Goal: Information Seeking & Learning: Learn about a topic

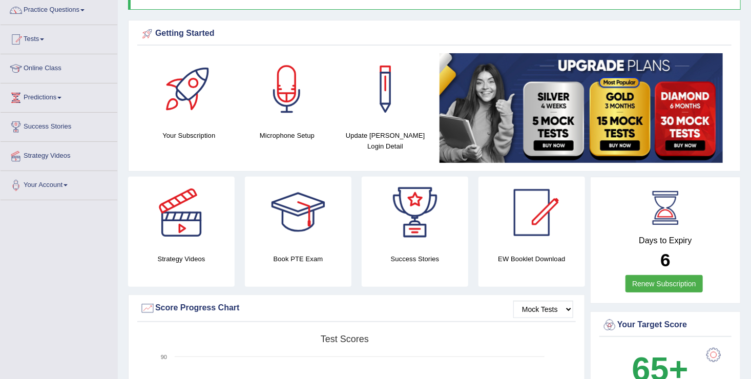
scroll to position [84, 0]
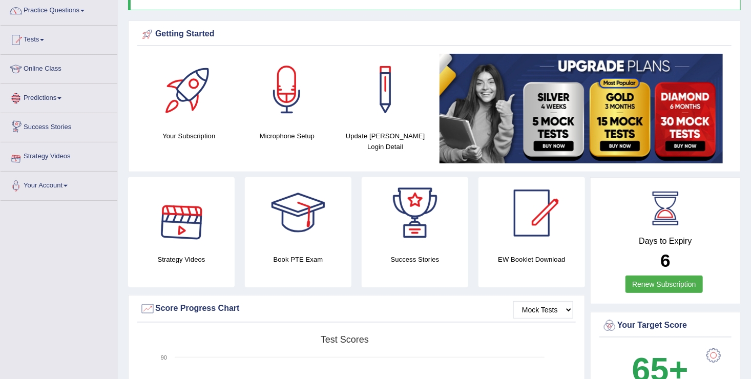
click at [191, 113] on div at bounding box center [189, 90] width 72 height 72
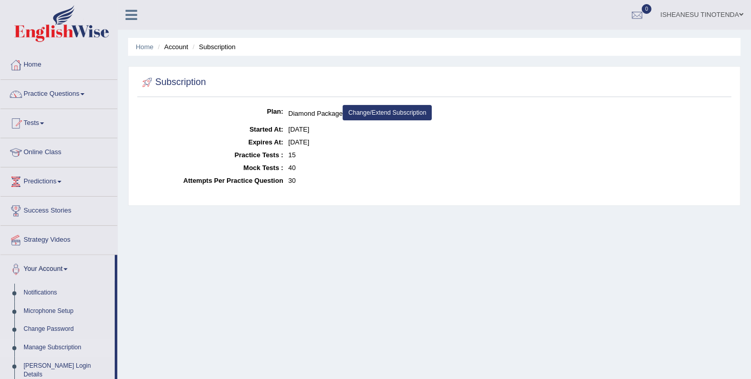
click at [378, 114] on link "Change/Extend Subscription" at bounding box center [387, 112] width 89 height 15
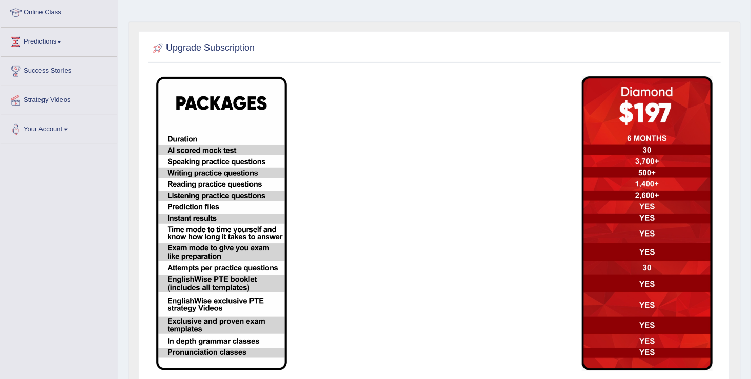
scroll to position [139, 0]
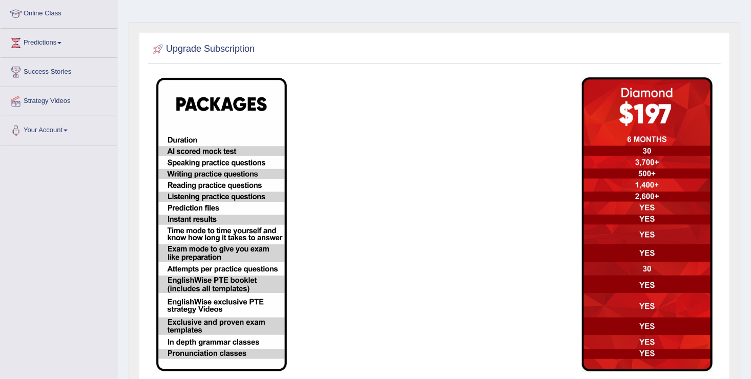
click at [649, 141] on img at bounding box center [647, 224] width 131 height 295
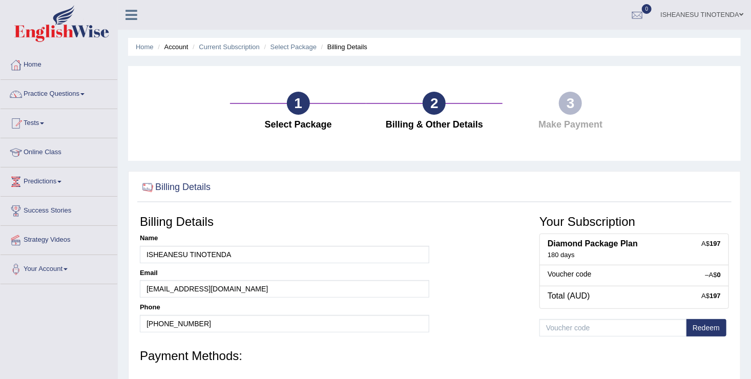
click at [302, 95] on div "1" at bounding box center [298, 103] width 23 height 23
click at [569, 331] on input "text" at bounding box center [613, 327] width 147 height 17
click at [308, 100] on div "1" at bounding box center [298, 103] width 23 height 23
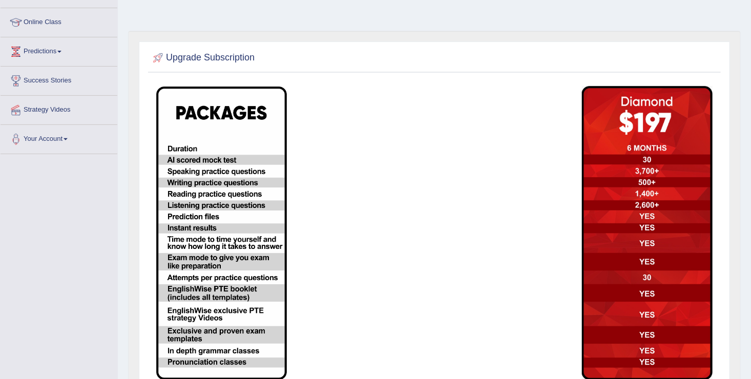
scroll to position [129, 0]
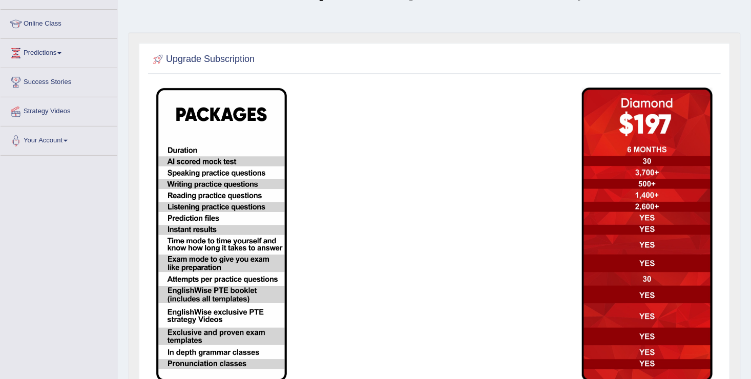
click at [653, 146] on img at bounding box center [647, 235] width 131 height 295
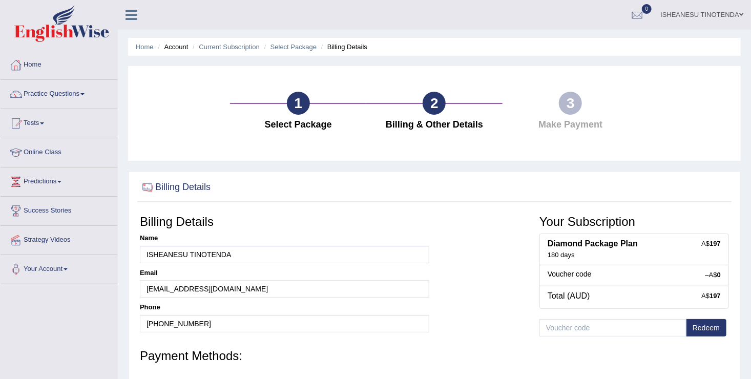
click at [584, 247] on b "Diamond Package Plan" at bounding box center [593, 243] width 90 height 9
click at [66, 92] on link "Practice Questions" at bounding box center [59, 93] width 117 height 26
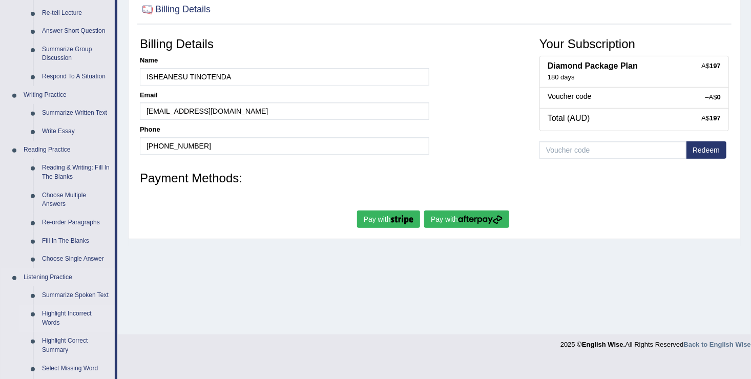
scroll to position [177, 0]
click at [54, 193] on link "Choose Multiple Answers" at bounding box center [75, 200] width 77 height 27
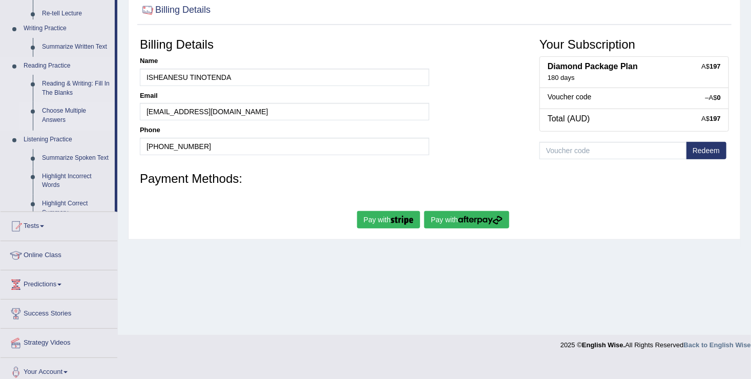
scroll to position [159, 0]
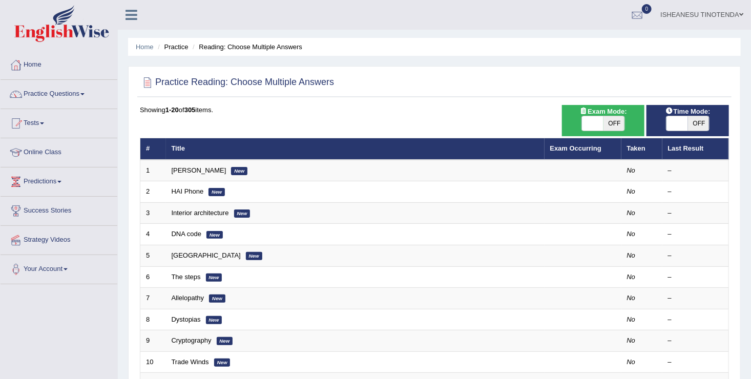
click at [85, 93] on span at bounding box center [82, 94] width 4 height 2
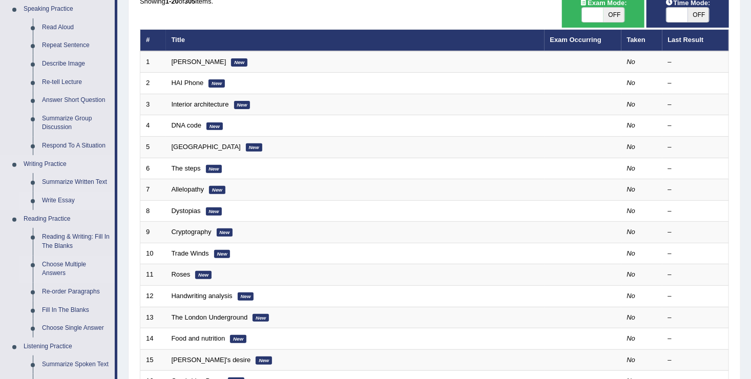
scroll to position [109, 0]
click at [58, 238] on link "Reading & Writing: Fill In The Blanks" at bounding box center [75, 241] width 77 height 27
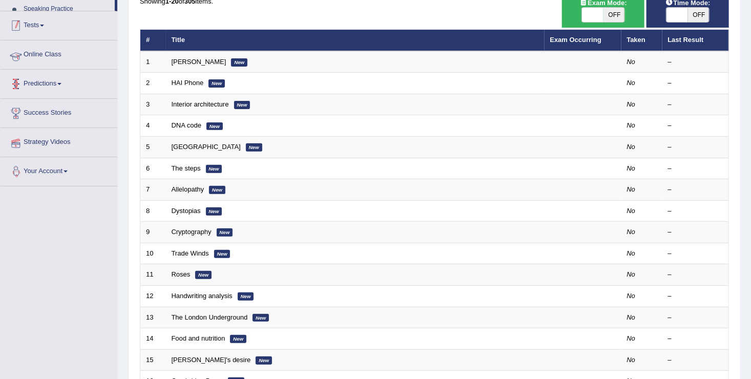
scroll to position [127, 0]
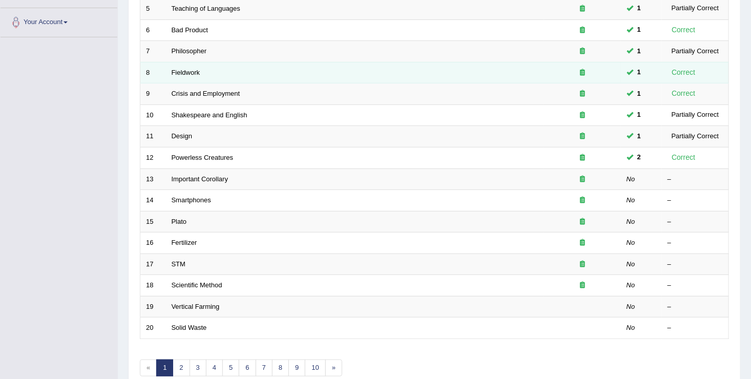
scroll to position [261, 0]
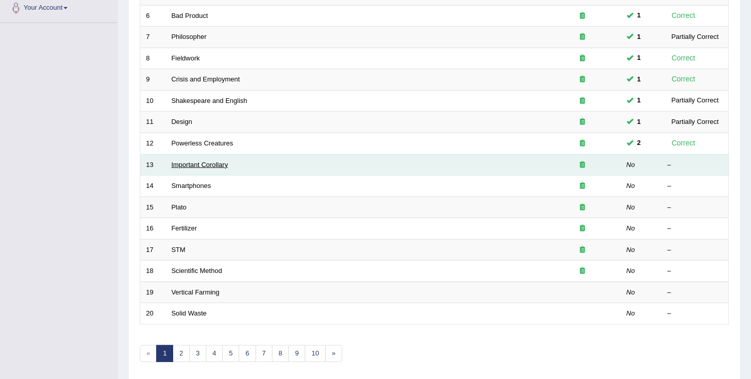
click at [208, 161] on link "Important Corollary" at bounding box center [200, 165] width 57 height 8
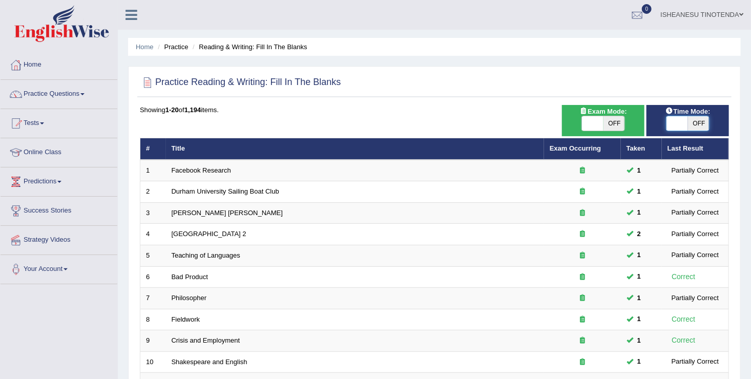
click at [681, 121] on span at bounding box center [678, 123] width 22 height 14
checkbox input "true"
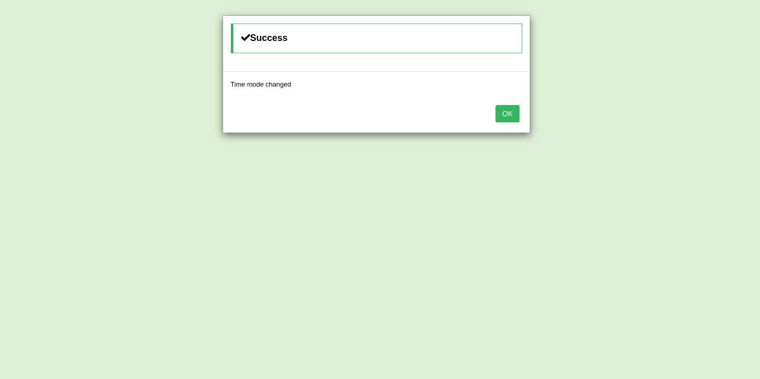
click at [507, 114] on button "OK" at bounding box center [507, 113] width 24 height 17
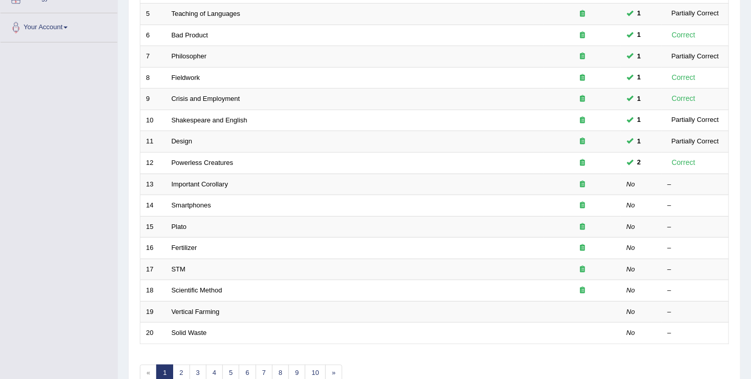
scroll to position [242, 0]
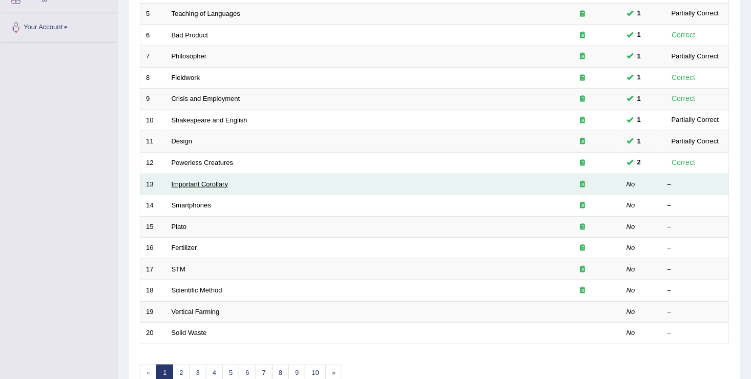
click at [219, 185] on link "Important Corollary" at bounding box center [200, 184] width 57 height 8
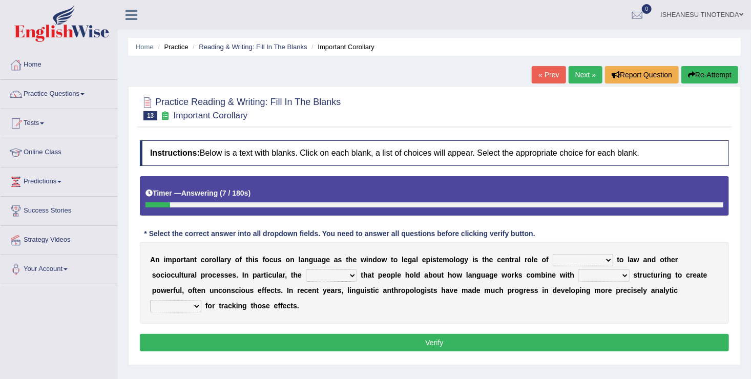
click at [255, 258] on b "s" at bounding box center [257, 260] width 4 height 8
click at [581, 260] on select "discourse epoch dialect acquaintance" at bounding box center [583, 260] width 60 height 12
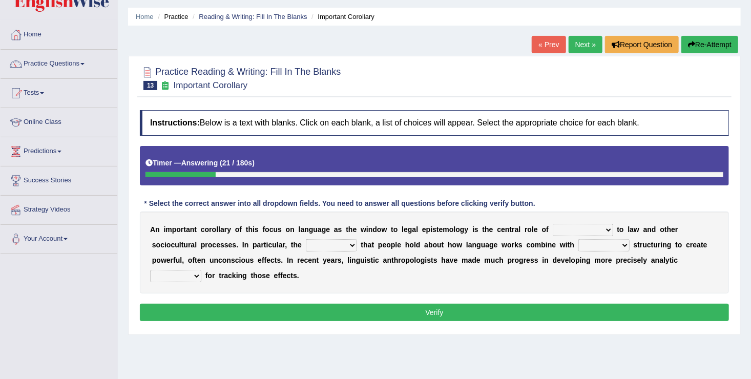
scroll to position [31, 0]
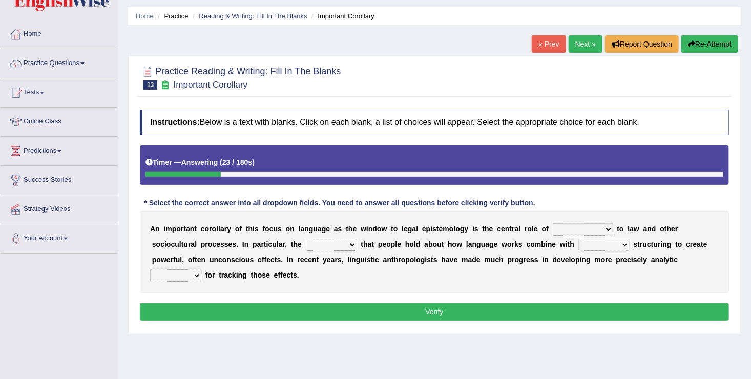
click at [580, 232] on select "discourse epoch dialect acquaintance" at bounding box center [583, 229] width 60 height 12
select select "discourse"
click at [553, 223] on select "discourse epoch dialect acquaintance" at bounding box center [583, 229] width 60 height 12
click at [306, 244] on select "deviation besmirch consent ideas" at bounding box center [331, 245] width 51 height 12
select select "ideas"
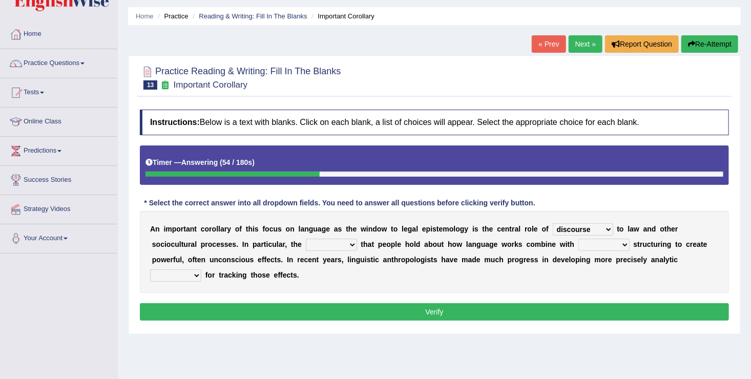
click at [306, 239] on select "deviation besmirch consent ideas" at bounding box center [331, 245] width 51 height 12
click at [579, 242] on select "mandatory linguistic legitimate customary" at bounding box center [604, 245] width 51 height 12
select select "legitimate"
click at [579, 239] on select "mandatory linguistic legitimate customary" at bounding box center [604, 245] width 51 height 12
click at [201, 270] on select "tools appetite albums stroke" at bounding box center [175, 276] width 51 height 12
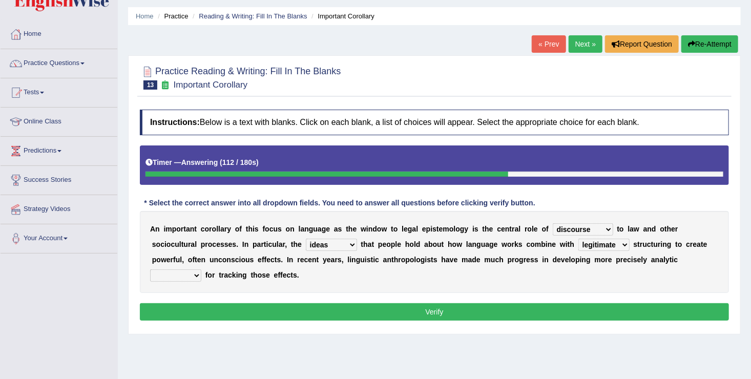
select select "tools"
click at [201, 270] on select "tools appetite albums stroke" at bounding box center [175, 276] width 51 height 12
click at [579, 244] on select "mandatory linguistic legitimate customary" at bounding box center [604, 245] width 51 height 12
select select "linguistic"
click at [579, 239] on select "mandatory linguistic legitimate customary" at bounding box center [604, 245] width 51 height 12
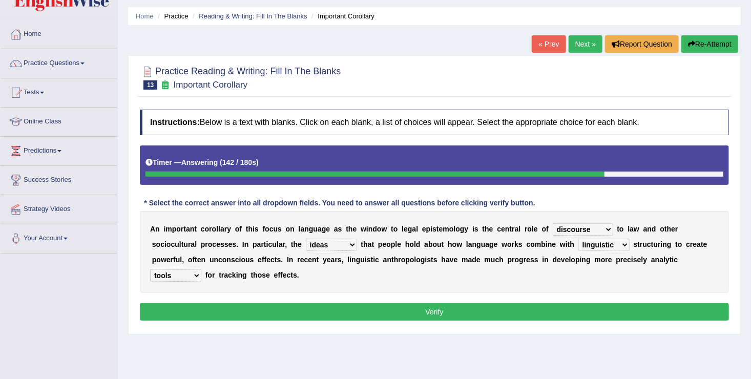
click at [441, 314] on button "Verify" at bounding box center [434, 311] width 589 height 17
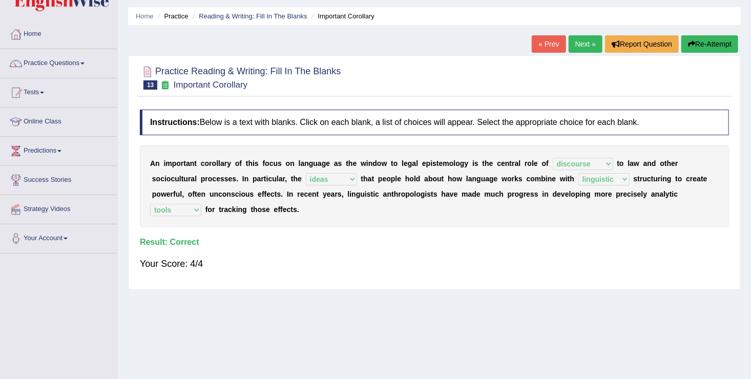
click at [583, 41] on link "Next »" at bounding box center [586, 43] width 34 height 17
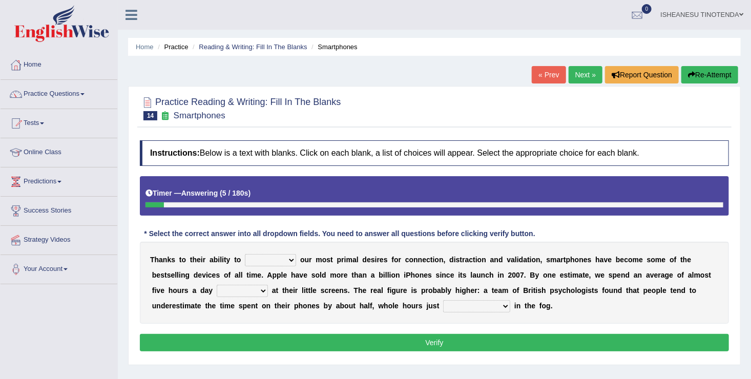
click at [296, 260] on b at bounding box center [298, 260] width 4 height 8
click at [284, 258] on select "hijack describe sharpen conserve" at bounding box center [270, 260] width 51 height 12
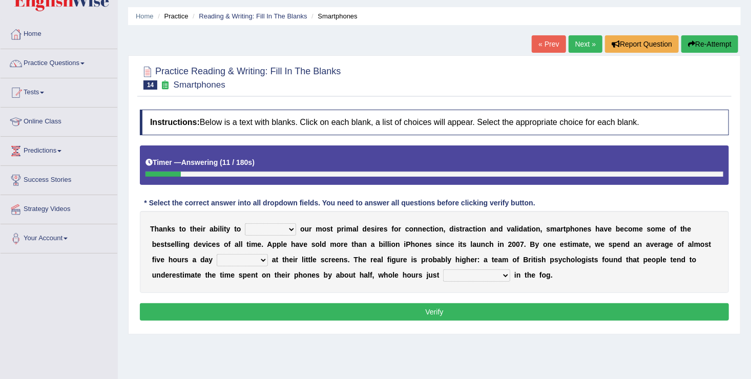
scroll to position [32, 0]
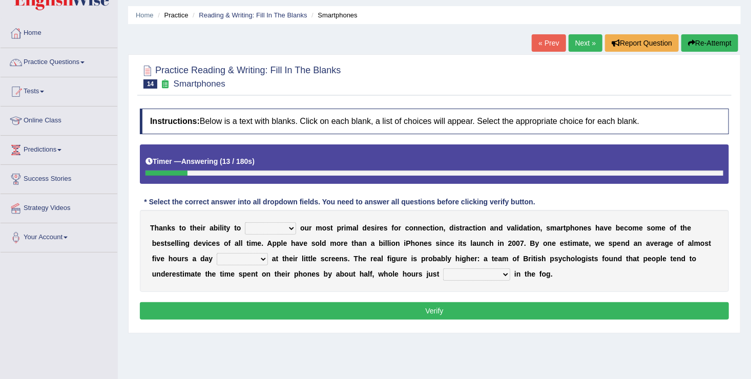
click at [289, 222] on select "hijack describe sharpen conserve" at bounding box center [270, 228] width 51 height 12
select select "sharpen"
click at [245, 222] on select "hijack describe sharpen conserve" at bounding box center [270, 228] width 51 height 12
click at [217, 256] on select "watching waggling snoring staring" at bounding box center [242, 259] width 51 height 12
select select "staring"
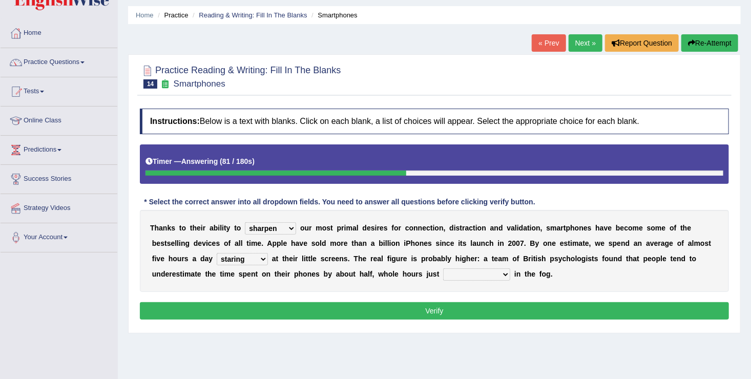
click at [217, 253] on select "watching waggling snoring staring" at bounding box center [242, 259] width 51 height 12
click at [217, 259] on select "watching waggling snoring staring" at bounding box center [242, 259] width 51 height 12
click at [443, 273] on select "has evaporated evaporating evaporate evaporates" at bounding box center [476, 275] width 67 height 12
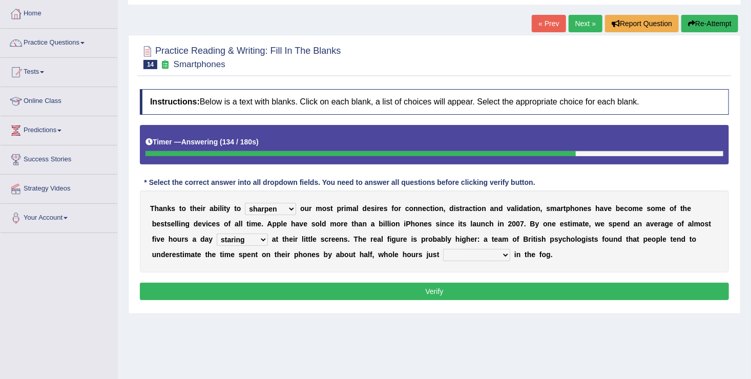
scroll to position [52, 0]
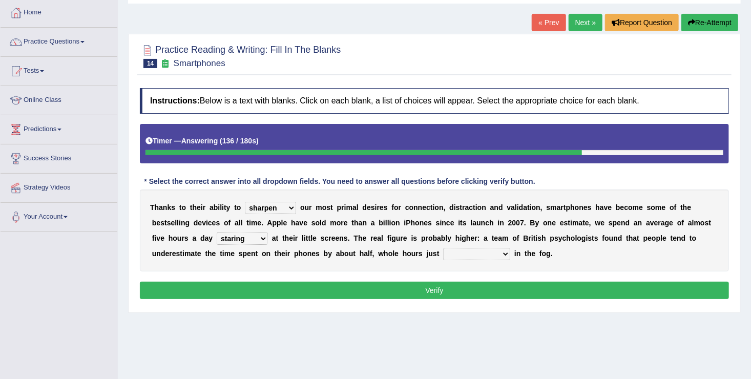
click at [370, 247] on div "T h a n k s t o t h e i r a b i l i t y t o hijack describe sharpen conserve o …" at bounding box center [434, 231] width 589 height 82
click at [443, 252] on select "has evaporated evaporating evaporate evaporates" at bounding box center [476, 254] width 67 height 12
select select "evaporates"
click at [443, 248] on select "has evaporated evaporating evaporate evaporates" at bounding box center [476, 254] width 67 height 12
click at [284, 206] on select "hijack describe sharpen conserve" at bounding box center [270, 208] width 51 height 12
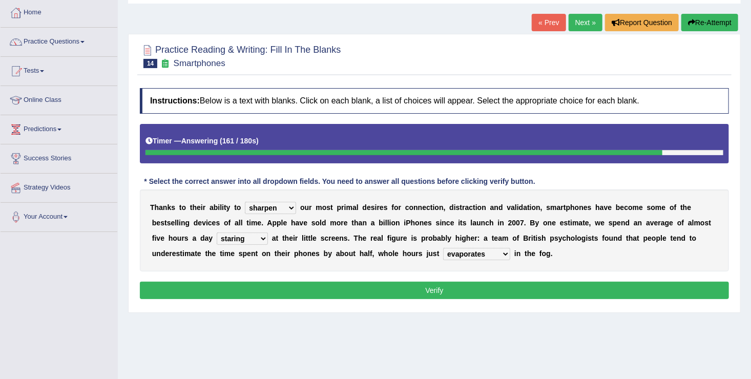
click at [308, 316] on div "Home Practice Reading & Writing: Fill In The Blanks Smartphones « Prev Next » R…" at bounding box center [434, 204] width 633 height 513
click at [417, 285] on button "Verify" at bounding box center [434, 290] width 589 height 17
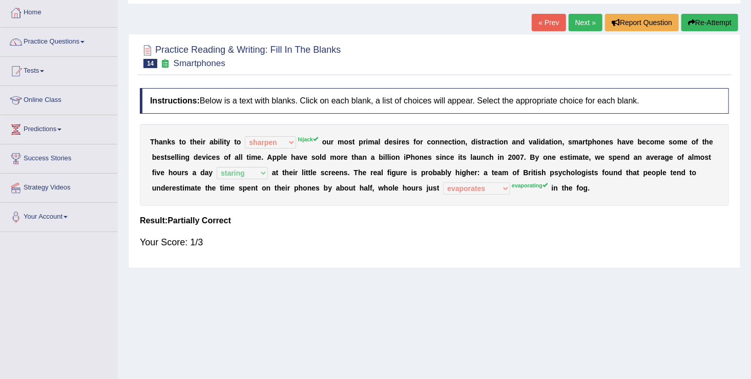
click at [578, 21] on link "Next »" at bounding box center [586, 22] width 34 height 17
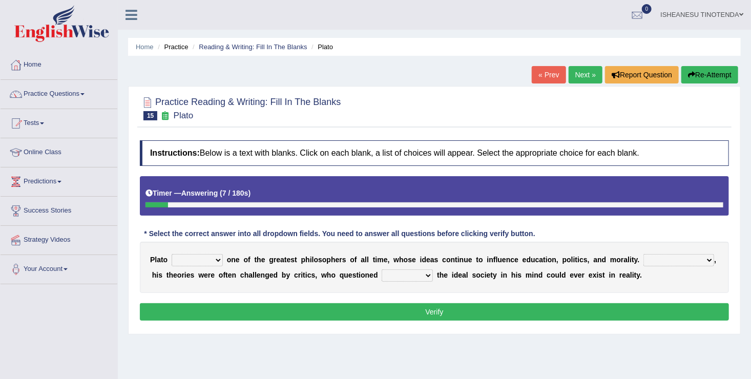
click at [217, 258] on select "keeps comes claims remains" at bounding box center [197, 260] width 51 height 12
select select "remains"
click at [172, 254] on select "keeps comes claims remains" at bounding box center [197, 260] width 51 height 12
click at [677, 260] on select "Notwithstanding So However Whatever" at bounding box center [679, 260] width 71 height 12
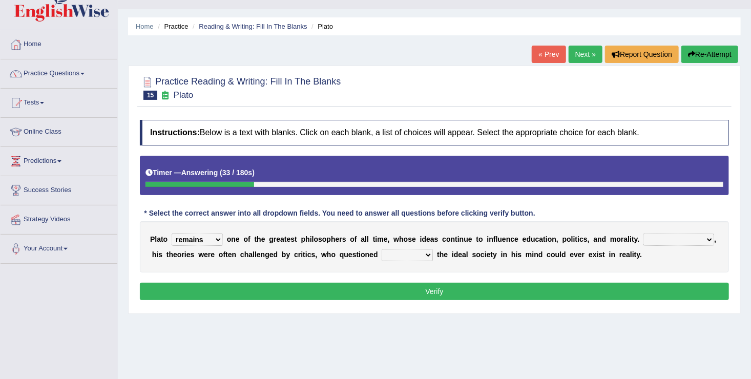
scroll to position [21, 0]
click at [677, 241] on select "Notwithstanding So However Whatever" at bounding box center [679, 240] width 71 height 12
select select "However"
click at [644, 234] on select "Notwithstanding So However Whatever" at bounding box center [679, 240] width 71 height 12
click at [403, 253] on select "which what that whether" at bounding box center [407, 255] width 51 height 12
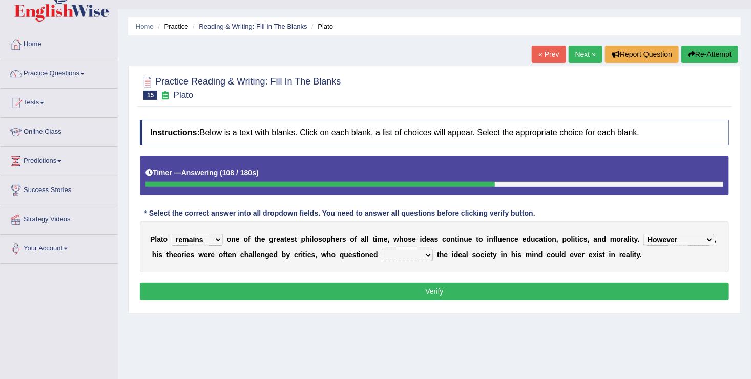
select select "whether"
click at [382, 249] on select "which what that whether" at bounding box center [407, 255] width 51 height 12
click at [479, 292] on button "Verify" at bounding box center [434, 291] width 589 height 17
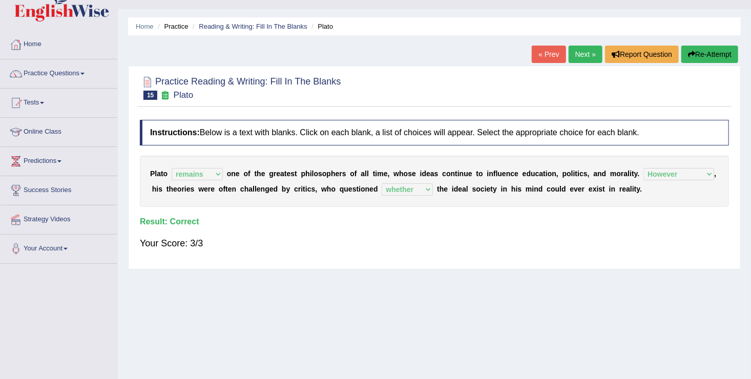
click at [588, 52] on link "Next »" at bounding box center [586, 54] width 34 height 17
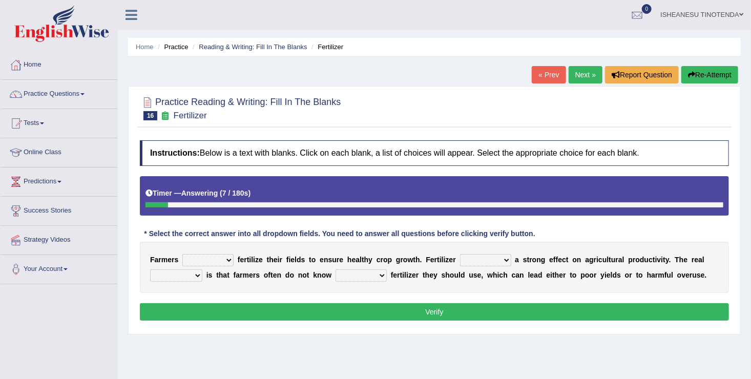
click at [227, 257] on select "must should need can" at bounding box center [207, 260] width 51 height 12
select select "must"
click at [182, 254] on select "must should need can" at bounding box center [207, 260] width 51 height 12
click at [488, 260] on select "has had have having" at bounding box center [485, 260] width 51 height 12
select select "has"
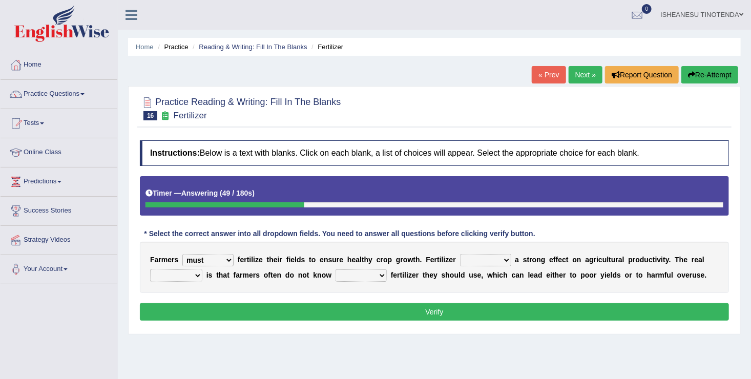
click at [460, 254] on select "has had have having" at bounding box center [485, 260] width 51 height 12
click at [198, 275] on select "problem question conclusion answer" at bounding box center [176, 276] width 52 height 12
select select "problem"
click at [150, 270] on select "problem question conclusion answer" at bounding box center [176, 276] width 52 height 12
click at [371, 275] on select "how much how many however so much" at bounding box center [361, 276] width 51 height 12
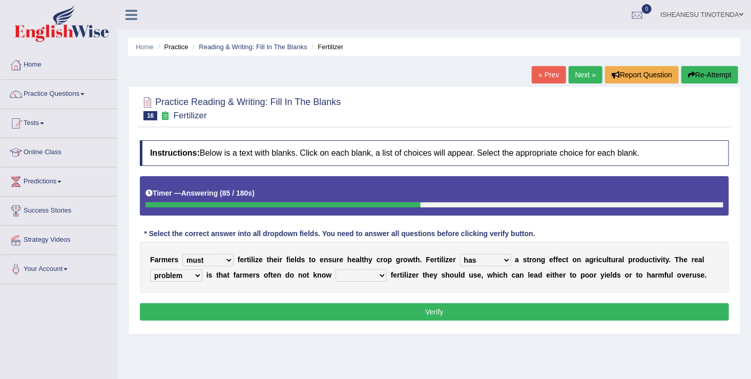
select select "how much"
click at [336, 270] on select "how much how many however so much" at bounding box center [361, 276] width 51 height 12
click at [222, 257] on select "must should need can" at bounding box center [207, 260] width 51 height 12
select select "should"
click at [182, 254] on select "must should need can" at bounding box center [207, 260] width 51 height 12
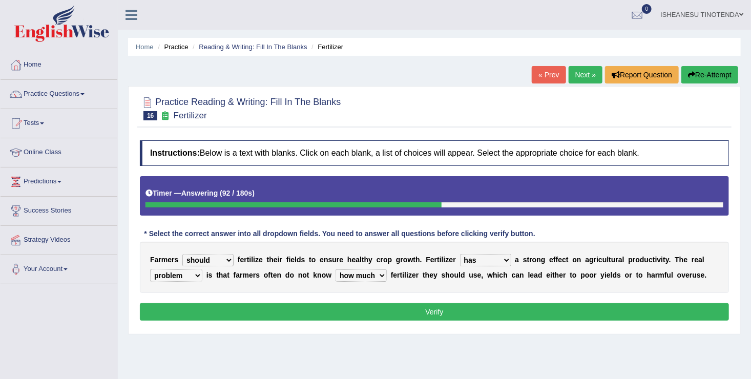
click at [321, 313] on button "Verify" at bounding box center [434, 311] width 589 height 17
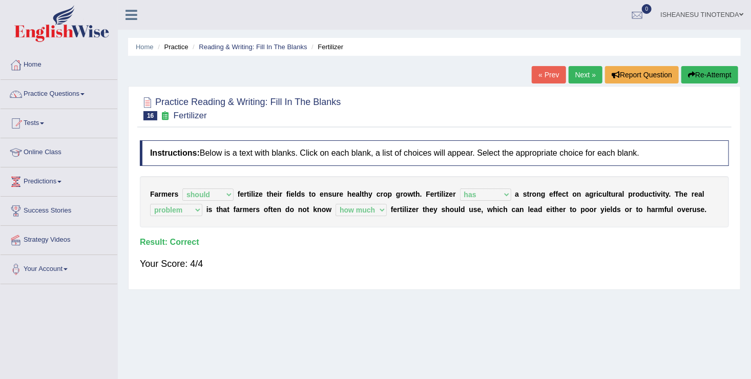
click at [584, 75] on link "Next »" at bounding box center [586, 74] width 34 height 17
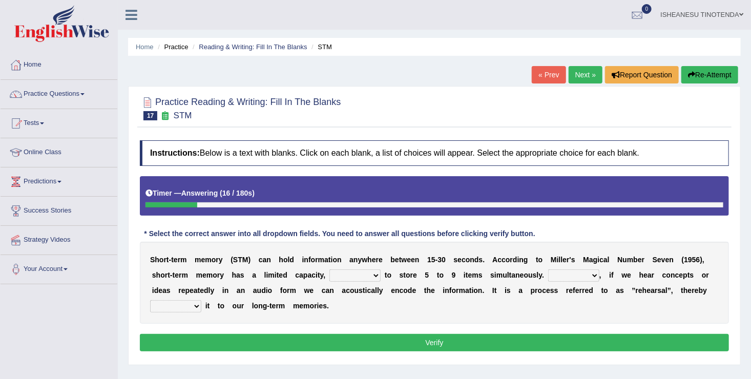
click at [330, 275] on select "being able is able be able unable" at bounding box center [355, 276] width 51 height 12
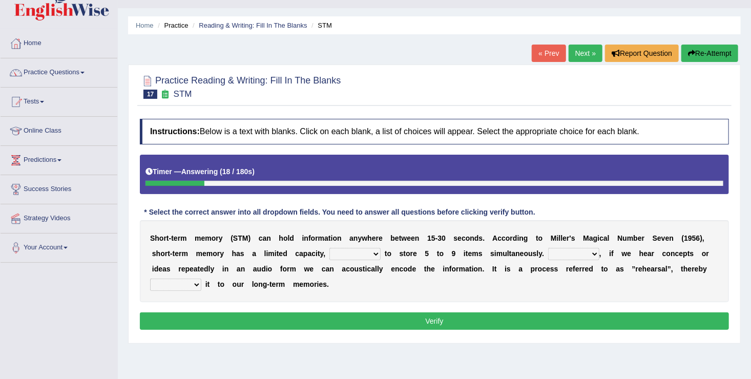
scroll to position [22, 0]
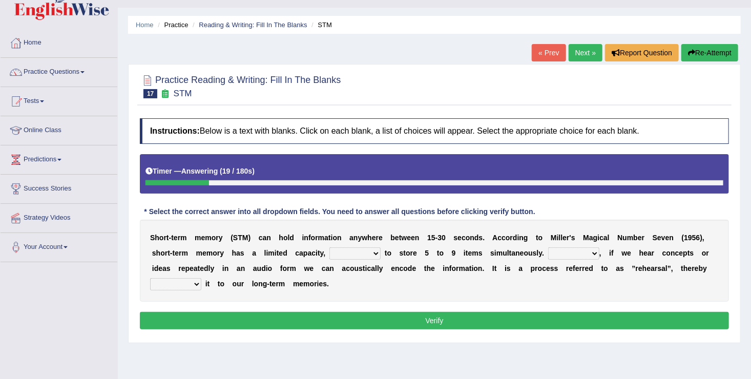
click at [330, 256] on select "being able is able be able unable" at bounding box center [355, 254] width 51 height 12
select select "being able"
click at [330, 248] on select "being able is able be able unable" at bounding box center [355, 254] width 51 height 12
click at [548, 251] on select "However So Moreover Therefore" at bounding box center [573, 254] width 51 height 12
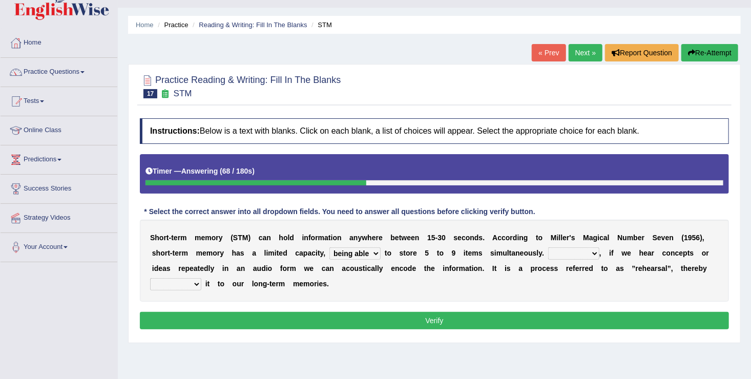
click at [548, 251] on select "However So Moreover Therefore" at bounding box center [573, 254] width 51 height 12
select select "Moreover"
click at [548, 248] on select "However So Moreover Therefore" at bounding box center [573, 254] width 51 height 12
click at [201, 278] on select "commit commits commiting commited" at bounding box center [175, 284] width 51 height 12
select select "commiting"
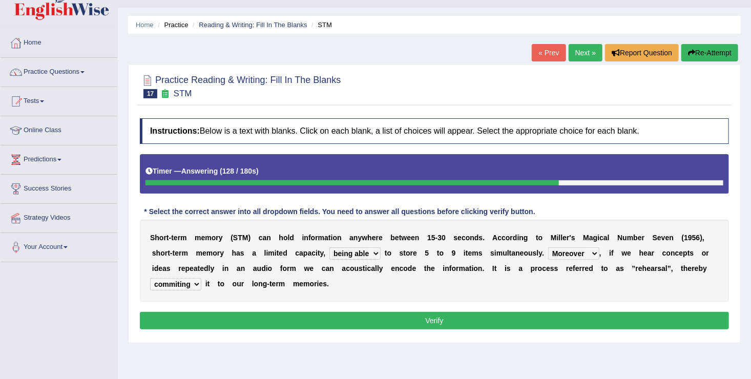
click at [201, 278] on select "commit commits commiting commited" at bounding box center [175, 284] width 51 height 12
click at [439, 320] on button "Verify" at bounding box center [434, 320] width 589 height 17
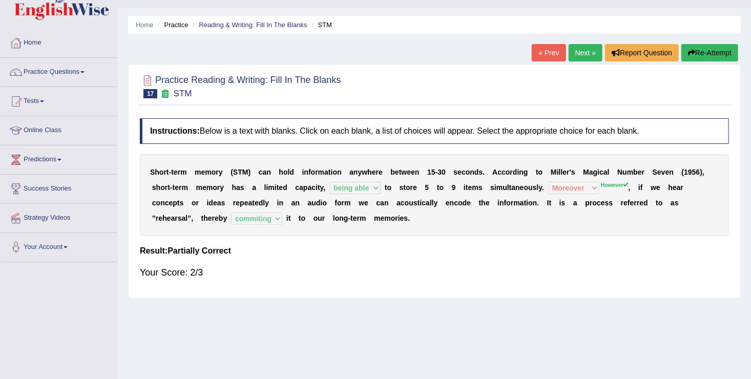
click at [583, 46] on link "Next »" at bounding box center [586, 52] width 34 height 17
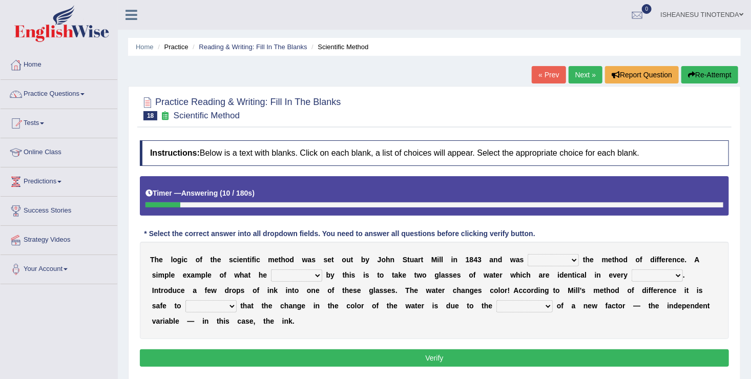
click at [546, 257] on select "pointed claimed demanded named" at bounding box center [553, 260] width 51 height 12
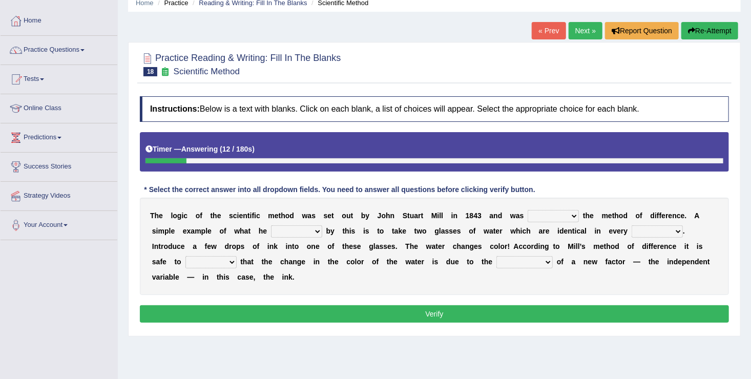
scroll to position [45, 0]
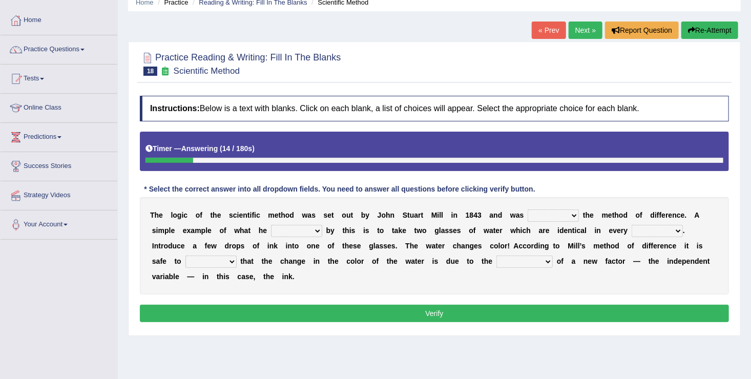
click at [554, 216] on select "pointed claimed demanded named" at bounding box center [553, 216] width 51 height 12
select select "claimed"
click at [528, 210] on select "pointed claimed demanded named" at bounding box center [553, 216] width 51 height 12
click at [280, 232] on select "capped charged found meant" at bounding box center [296, 231] width 51 height 12
select select "meant"
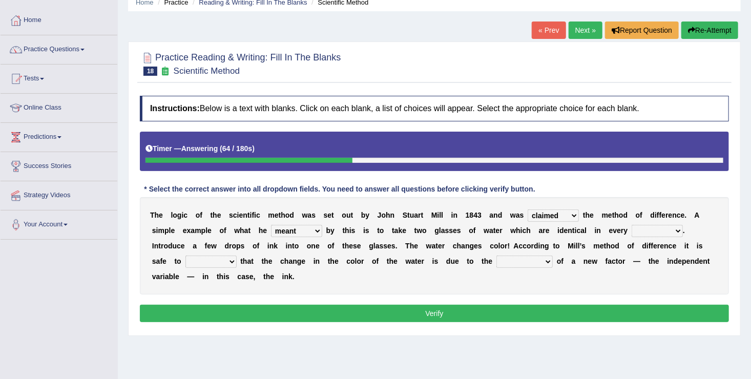
click at [271, 225] on select "capped charged found meant" at bounding box center [296, 231] width 51 height 12
click at [549, 215] on select "pointed claimed demanded named" at bounding box center [553, 216] width 51 height 12
select select "named"
click at [528, 210] on select "pointed claimed demanded named" at bounding box center [553, 216] width 51 height 12
click at [632, 230] on select "thought identity measure respect" at bounding box center [657, 231] width 51 height 12
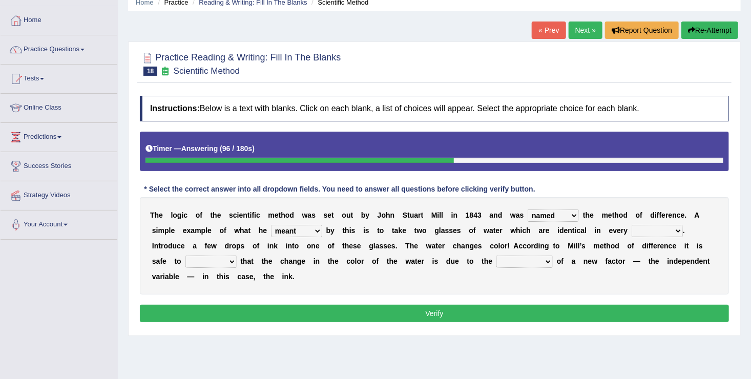
select select "measure"
click at [632, 225] on select "thought identity measure respect" at bounding box center [657, 231] width 51 height 12
click at [632, 230] on select "thought identity measure respect" at bounding box center [657, 231] width 51 height 12
click at [541, 328] on div "Home Practice Reading & Writing: Fill In The Blanks Scientific Method « Prev Ne…" at bounding box center [434, 211] width 633 height 513
click at [237, 256] on select "assume discuss prefer acclaim" at bounding box center [211, 262] width 51 height 12
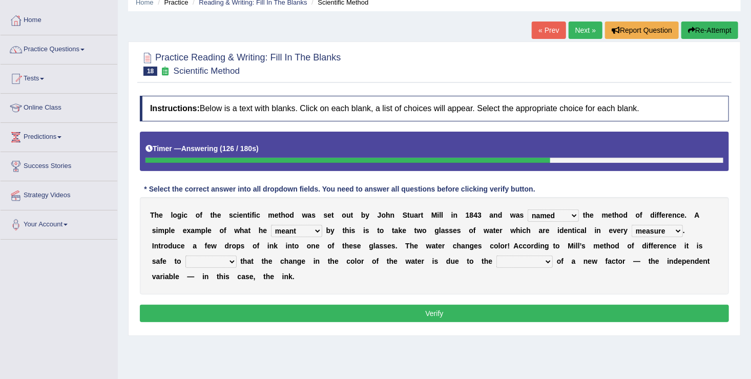
select select "assume"
click at [237, 256] on select "assume discuss prefer acclaim" at bounding box center [211, 262] width 51 height 12
click at [584, 281] on div "Instructions: Below is a text with blanks. Click on each blank, a list of choic…" at bounding box center [434, 211] width 595 height 240
click at [497, 260] on select "introduction magnitude preparation purification" at bounding box center [525, 262] width 56 height 12
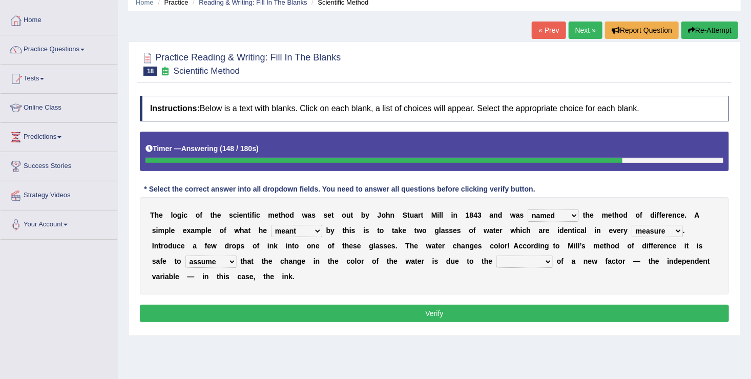
select select "introduction"
click at [497, 256] on select "introduction magnitude preparation purification" at bounding box center [525, 262] width 56 height 12
click at [551, 215] on select "pointed claimed demanded named" at bounding box center [553, 216] width 51 height 12
click at [579, 182] on div "Instructions: Below is a text with blanks. Click on each blank, a list of choic…" at bounding box center [434, 211] width 595 height 240
click at [482, 305] on button "Verify" at bounding box center [434, 313] width 589 height 17
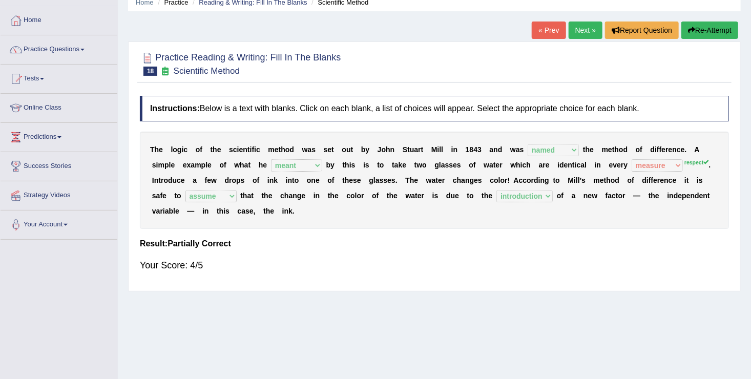
click at [73, 63] on li "Practice Questions Speaking Practice Read Aloud Repeat Sentence Describe Image …" at bounding box center [59, 49] width 117 height 29
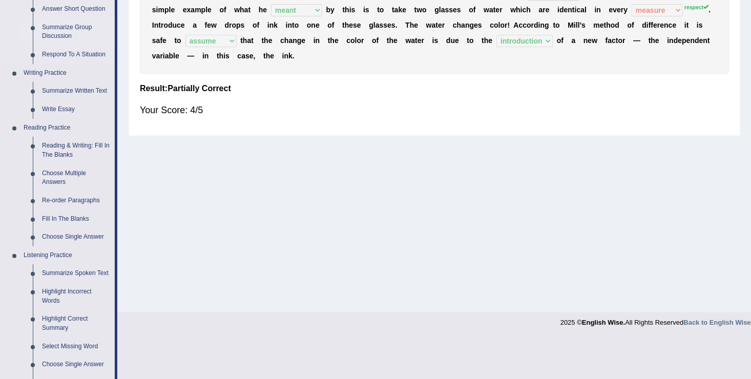
scroll to position [200, 0]
click at [49, 174] on link "Choose Multiple Answers" at bounding box center [75, 177] width 77 height 27
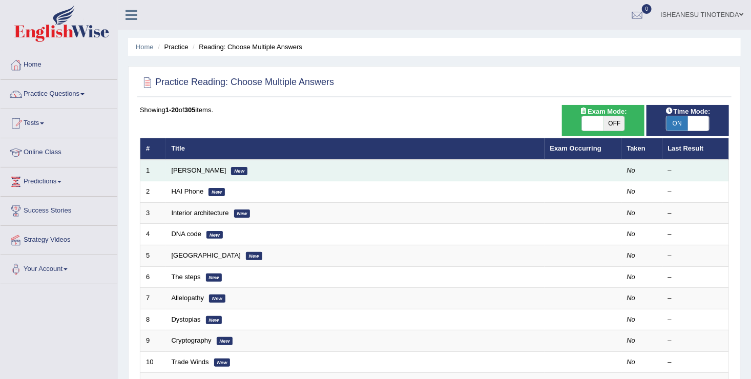
click at [195, 174] on td "[PERSON_NAME] New" at bounding box center [355, 171] width 379 height 22
click at [199, 170] on link "Damian Scarf" at bounding box center [199, 171] width 55 height 8
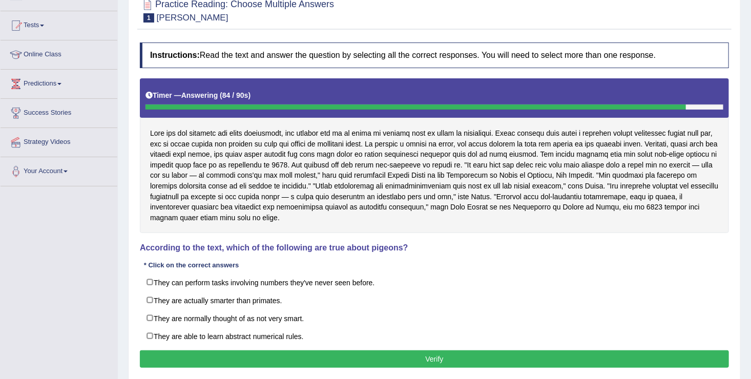
scroll to position [99, 0]
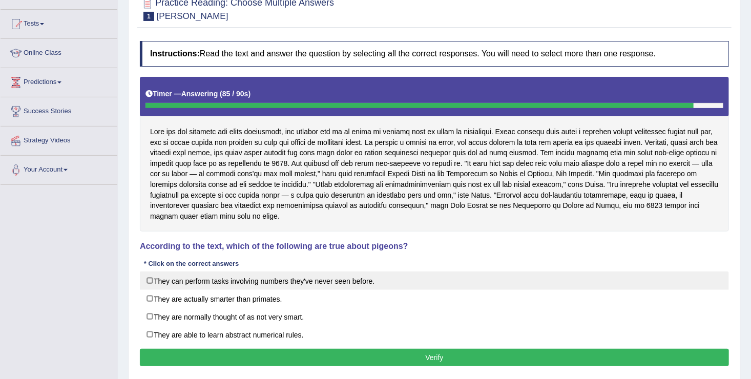
click at [194, 278] on label "They can perform tasks involving numbers they've never seen before." at bounding box center [434, 281] width 589 height 18
checkbox input "true"
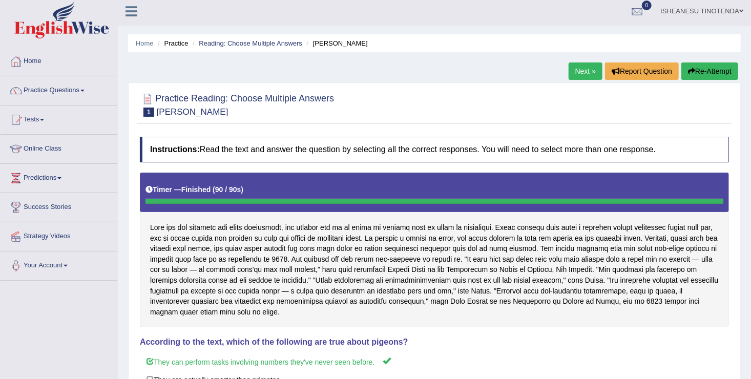
scroll to position [0, 0]
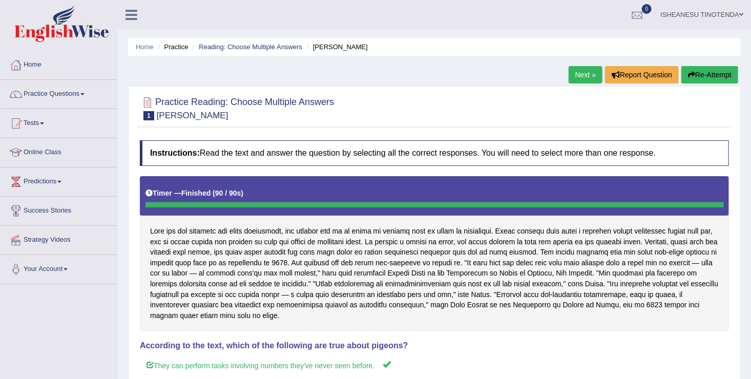
click at [581, 76] on link "Next »" at bounding box center [586, 74] width 34 height 17
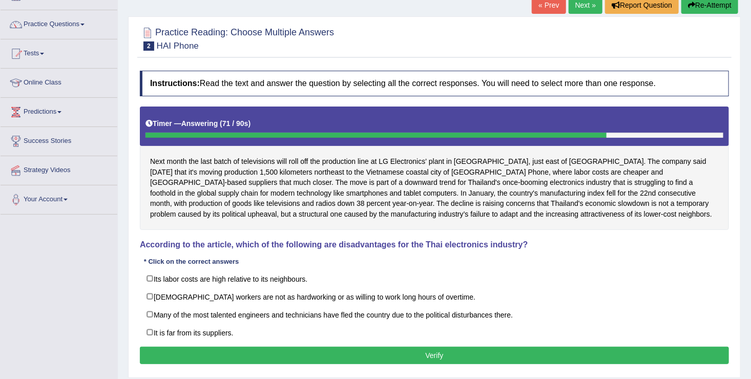
scroll to position [71, 0]
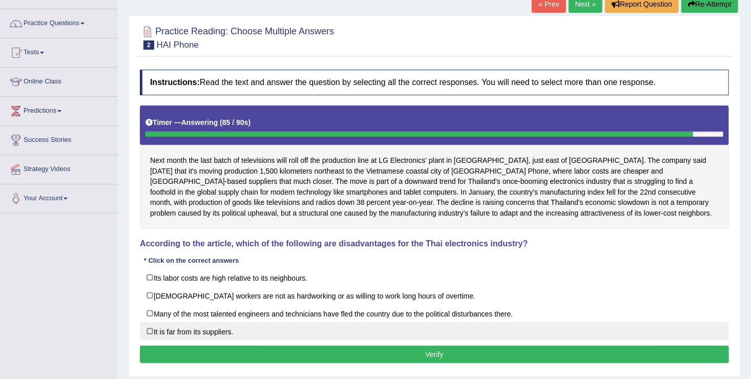
click at [155, 329] on label "It is far from its suppliers." at bounding box center [434, 331] width 589 height 18
checkbox input "true"
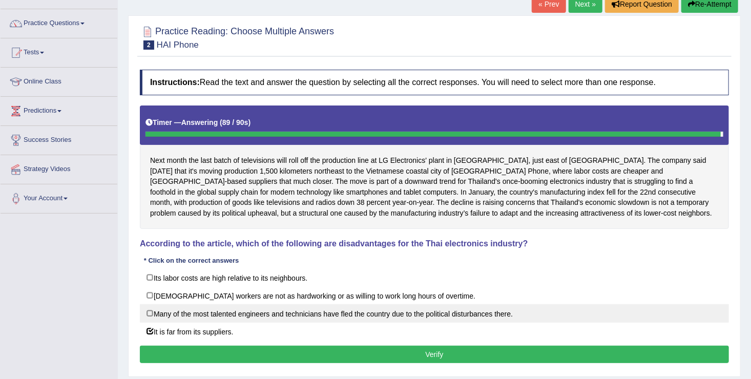
drag, startPoint x: 155, startPoint y: 275, endPoint x: 152, endPoint y: 306, distance: 30.9
click at [152, 306] on div "Its labor costs are high relative to its neighbours. Thai workers are not as ha…" at bounding box center [434, 305] width 589 height 72
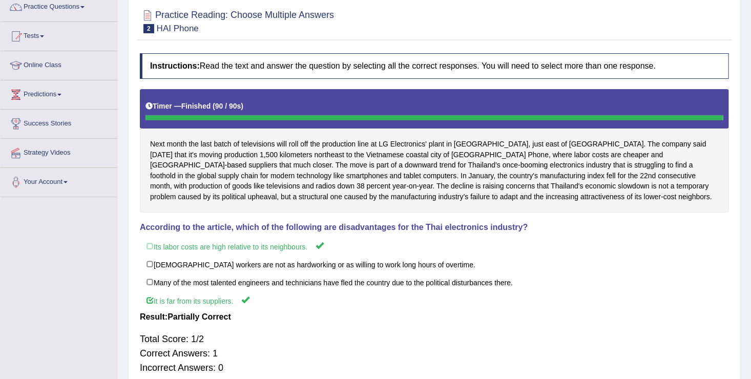
scroll to position [85, 0]
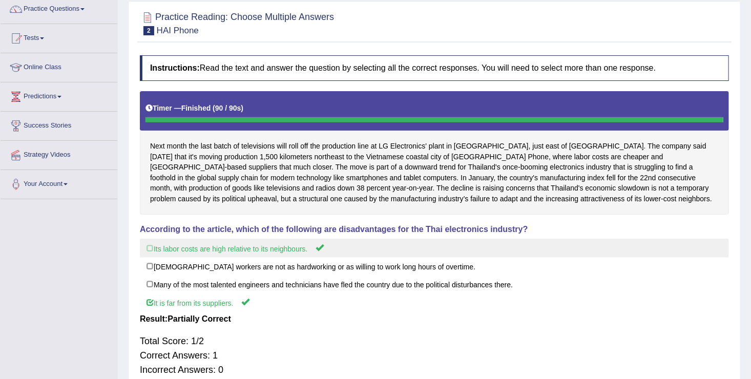
click at [152, 252] on label "Its labor costs are high relative to its neighbours." at bounding box center [434, 248] width 589 height 19
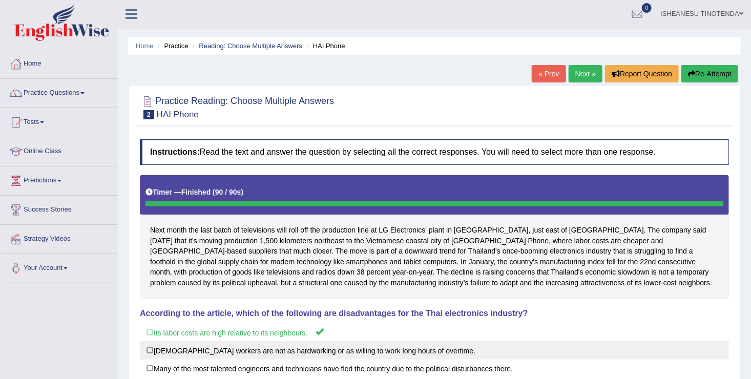
scroll to position [0, 0]
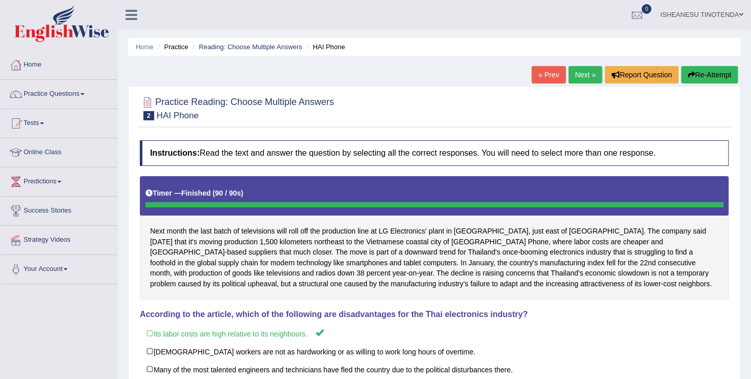
click at [584, 69] on link "Next »" at bounding box center [586, 74] width 34 height 17
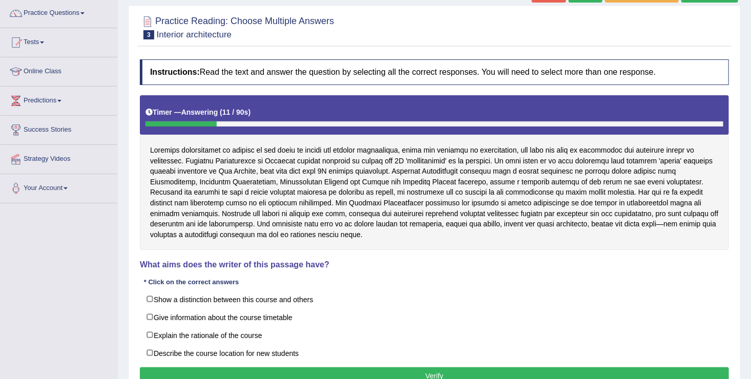
scroll to position [82, 0]
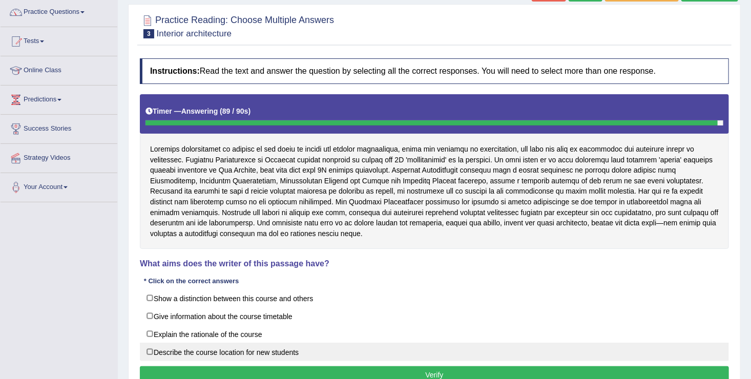
click at [156, 344] on label "Describe the course location for new students" at bounding box center [434, 352] width 589 height 18
checkbox input "true"
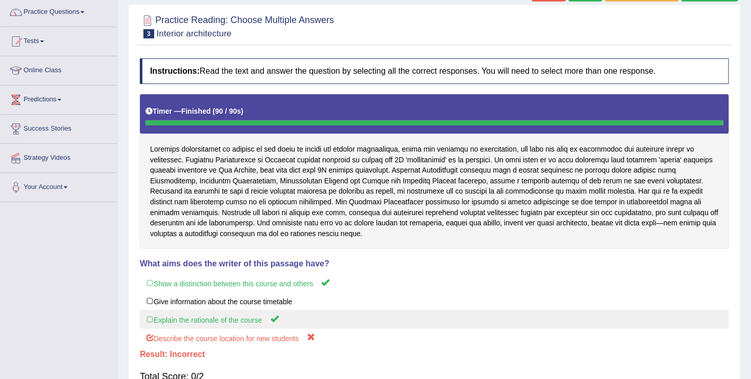
click at [151, 319] on label "Explain the rationale of the course" at bounding box center [434, 319] width 589 height 19
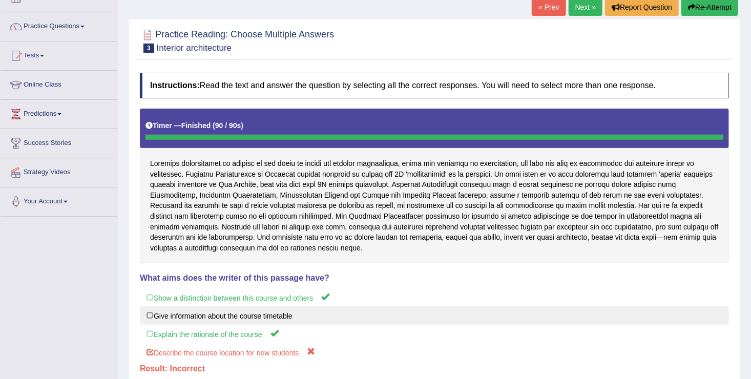
scroll to position [67, 0]
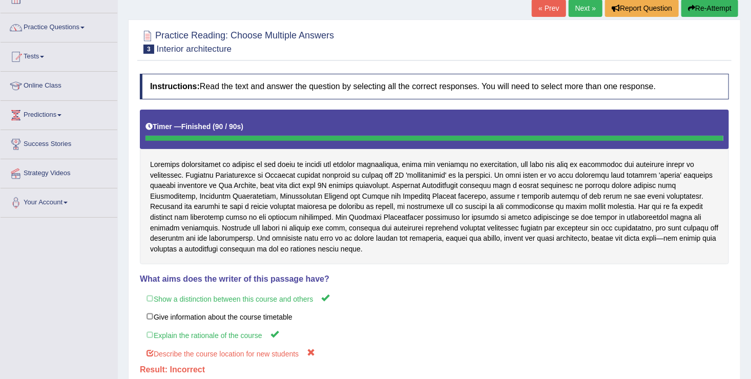
click at [575, 7] on link "Next »" at bounding box center [586, 7] width 34 height 17
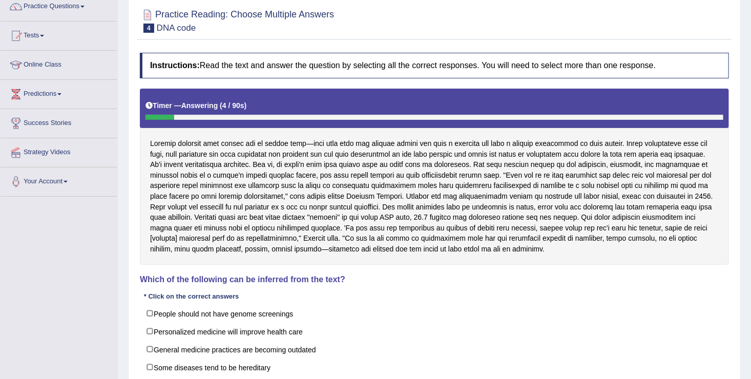
scroll to position [88, 0]
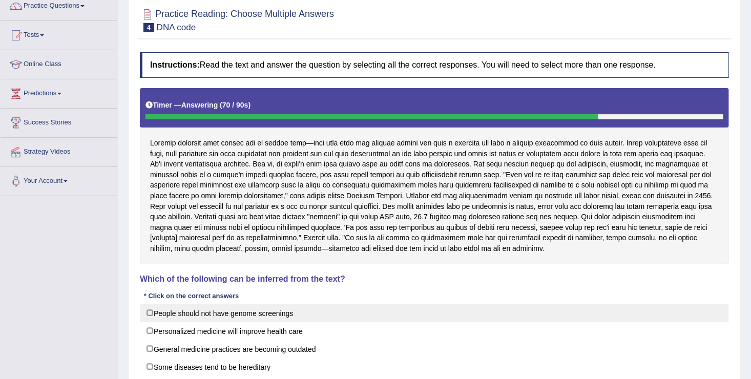
click at [173, 313] on label "People should not have genome screenings" at bounding box center [434, 313] width 589 height 18
checkbox input "true"
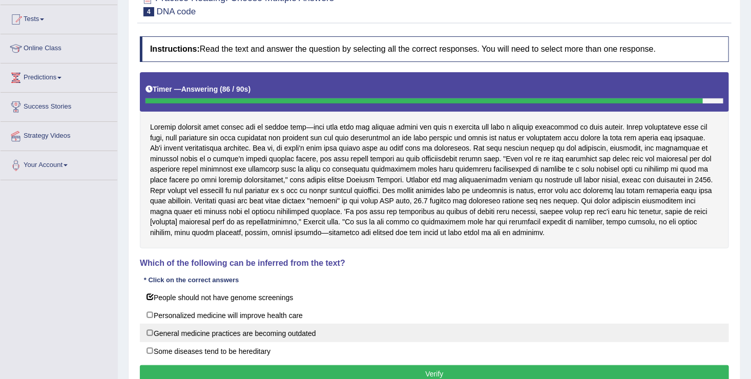
scroll to position [107, 0]
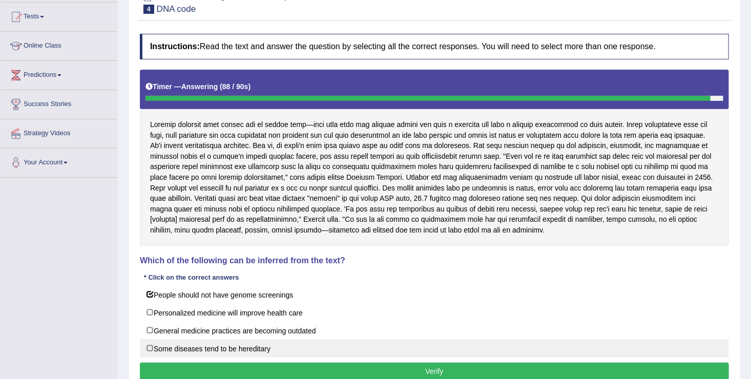
click at [151, 349] on label "Some diseases tend to be hereditary" at bounding box center [434, 348] width 589 height 18
checkbox input "true"
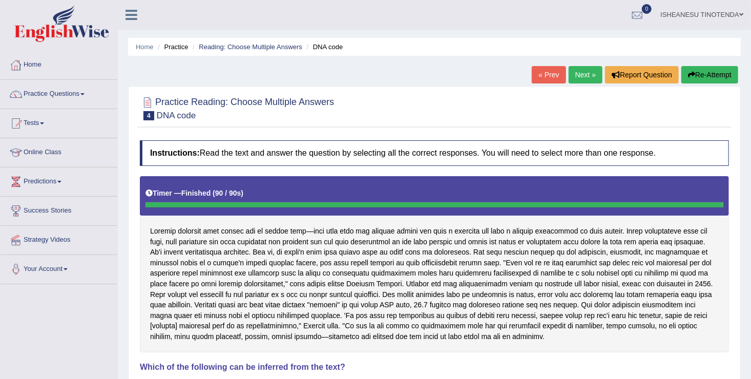
scroll to position [0, 0]
click at [80, 94] on link "Practice Questions" at bounding box center [59, 93] width 117 height 26
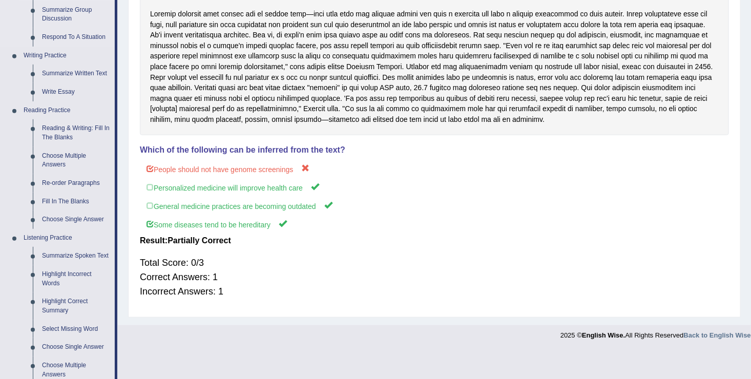
scroll to position [219, 0]
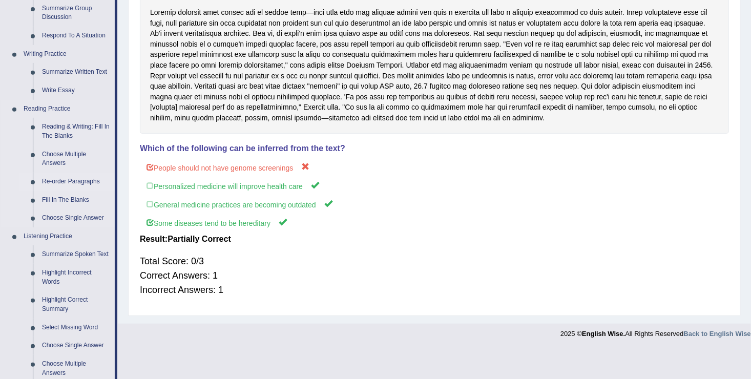
click at [60, 181] on link "Re-order Paragraphs" at bounding box center [75, 182] width 77 height 18
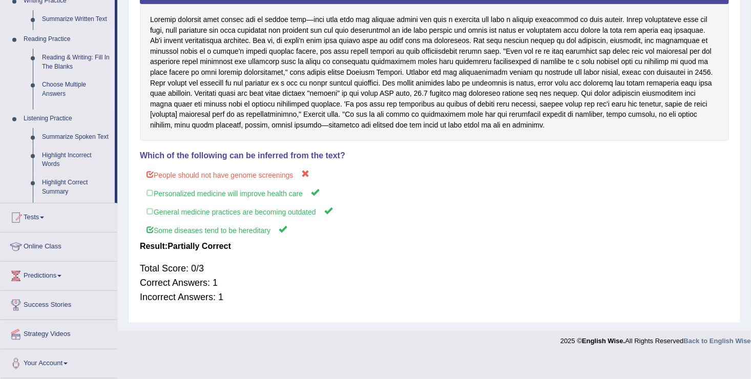
scroll to position [190, 0]
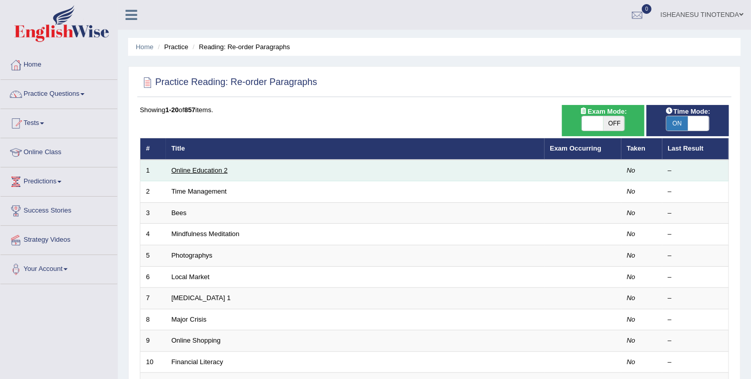
click at [210, 172] on link "Online Education 2" at bounding box center [200, 171] width 56 height 8
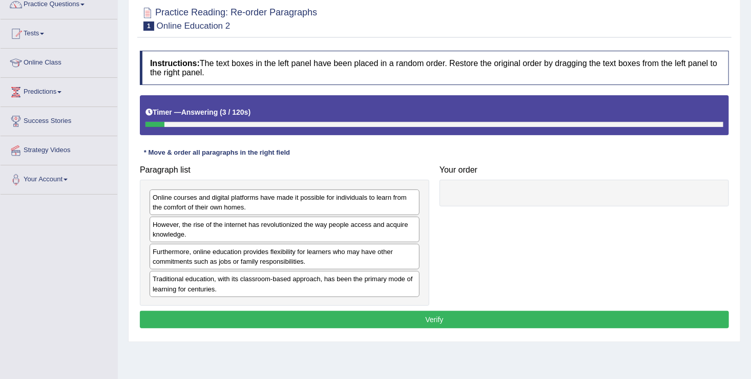
scroll to position [91, 0]
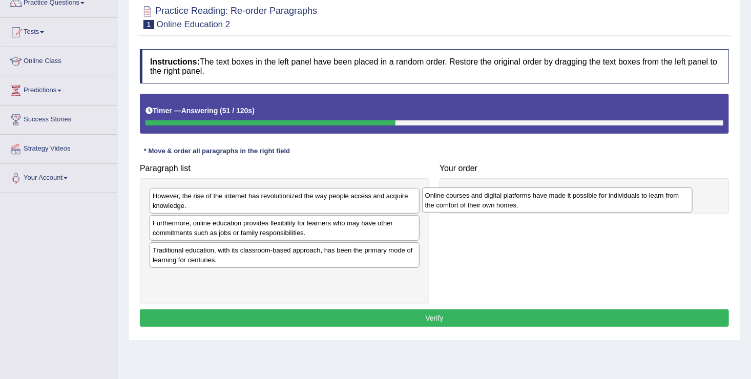
drag, startPoint x: 296, startPoint y: 198, endPoint x: 614, endPoint y: 193, distance: 318.3
click at [614, 193] on div "Online courses and digital platforms have made it possible for individuals to l…" at bounding box center [557, 201] width 271 height 26
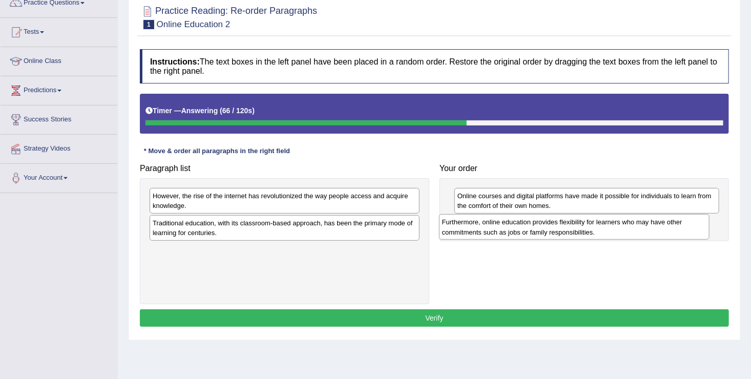
drag, startPoint x: 258, startPoint y: 230, endPoint x: 553, endPoint y: 228, distance: 294.7
click at [553, 228] on div "Furthermore, online education provides flexibility for learners who may have ot…" at bounding box center [574, 227] width 271 height 26
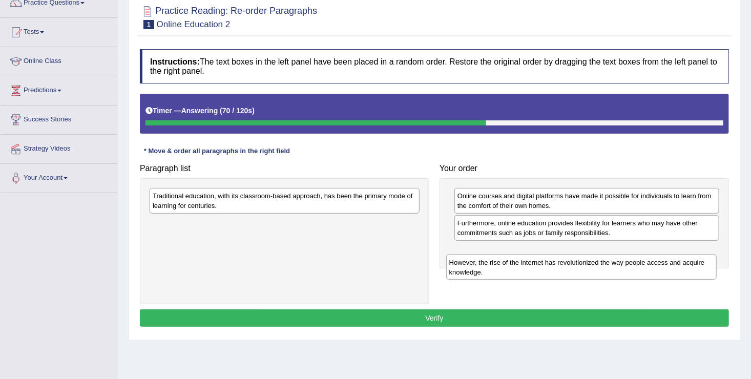
drag, startPoint x: 312, startPoint y: 202, endPoint x: 613, endPoint y: 266, distance: 308.1
click at [613, 266] on div "However, the rise of the internet has revolutionized the way people access and …" at bounding box center [581, 268] width 271 height 26
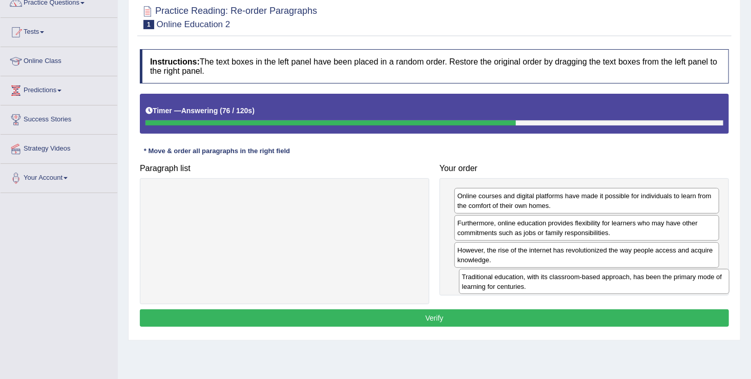
drag, startPoint x: 291, startPoint y: 197, endPoint x: 602, endPoint y: 278, distance: 321.1
click at [602, 278] on div "Traditional education, with its classroom-based approach, has been the primary …" at bounding box center [594, 282] width 271 height 26
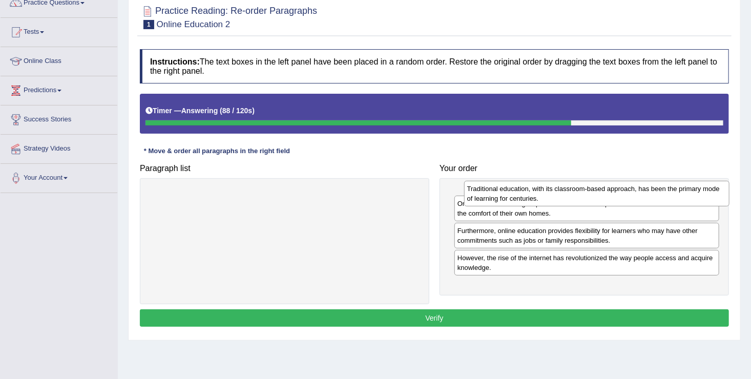
drag, startPoint x: 497, startPoint y: 276, endPoint x: 506, endPoint y: 188, distance: 88.6
click at [506, 188] on div "Traditional education, with its classroom-based approach, has been the primary …" at bounding box center [596, 194] width 265 height 26
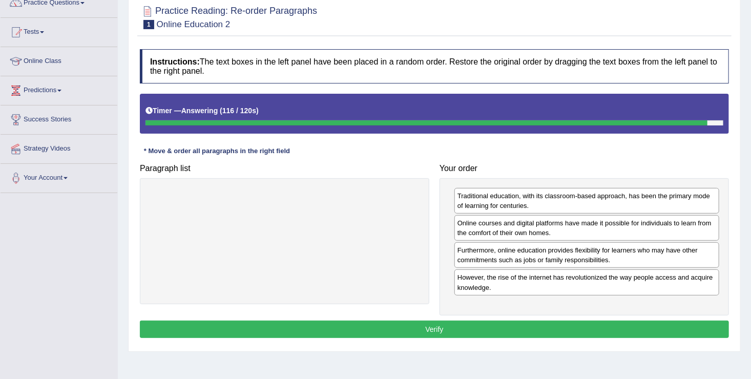
click at [505, 324] on button "Verify" at bounding box center [434, 329] width 589 height 17
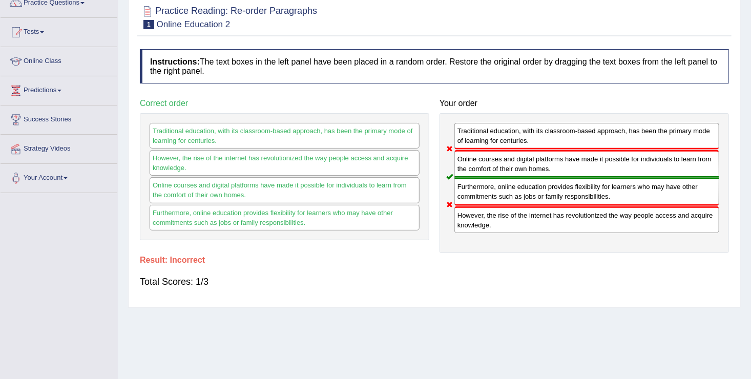
scroll to position [0, 0]
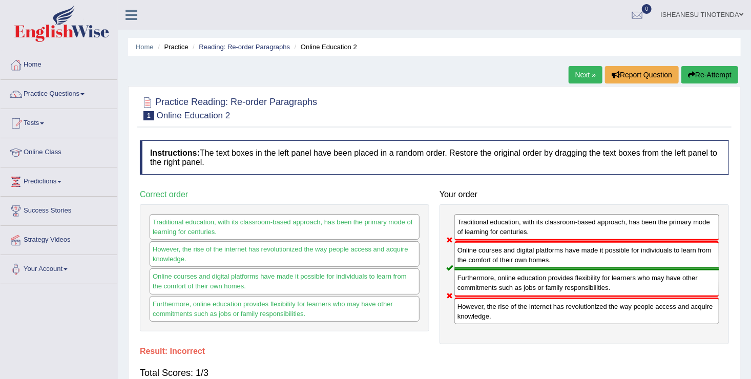
click at [723, 74] on button "Re-Attempt" at bounding box center [710, 74] width 57 height 17
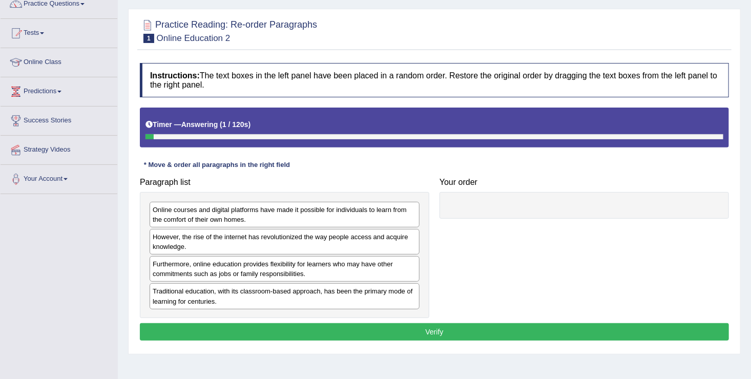
scroll to position [90, 0]
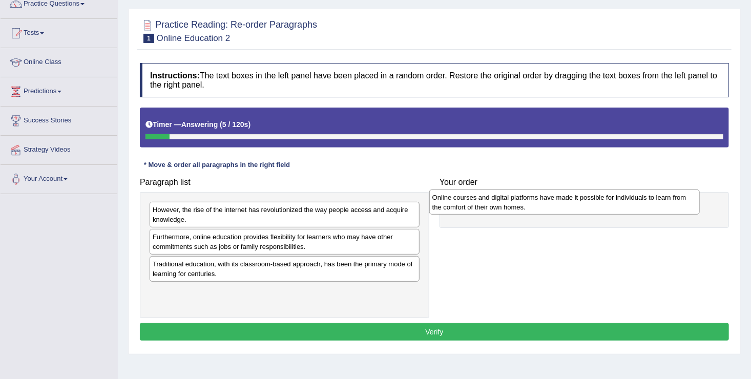
drag, startPoint x: 313, startPoint y: 223, endPoint x: 594, endPoint y: 213, distance: 281.1
click at [594, 213] on div "Online courses and digital platforms have made it possible for individuals to l…" at bounding box center [564, 203] width 271 height 26
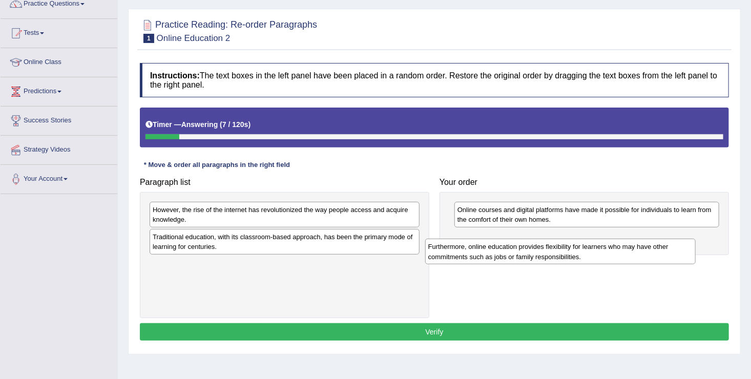
drag, startPoint x: 341, startPoint y: 242, endPoint x: 642, endPoint y: 255, distance: 301.1
click at [642, 255] on div "Furthermore, online education provides flexibility for learners who may have ot…" at bounding box center [560, 252] width 271 height 26
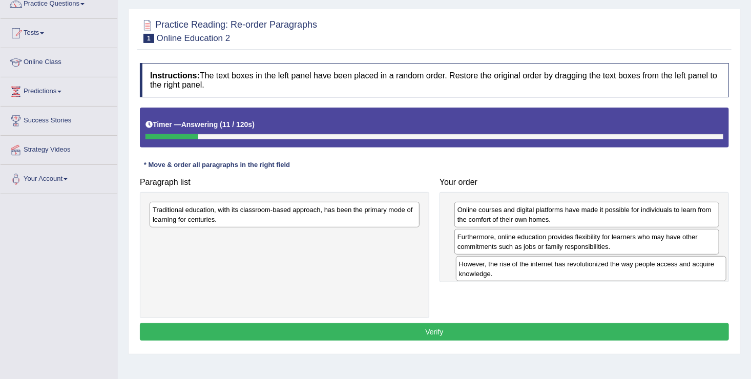
drag, startPoint x: 329, startPoint y: 205, endPoint x: 635, endPoint y: 259, distance: 311.3
click at [635, 259] on div "However, the rise of the internet has revolutionized the way people access and …" at bounding box center [591, 269] width 271 height 26
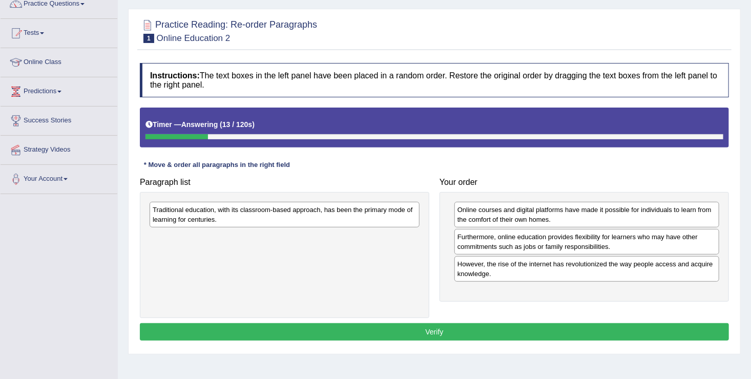
drag, startPoint x: 283, startPoint y: 199, endPoint x: 288, endPoint y: 212, distance: 13.5
click at [288, 212] on div "Traditional education, with its classroom-based approach, has been the primary …" at bounding box center [285, 255] width 290 height 126
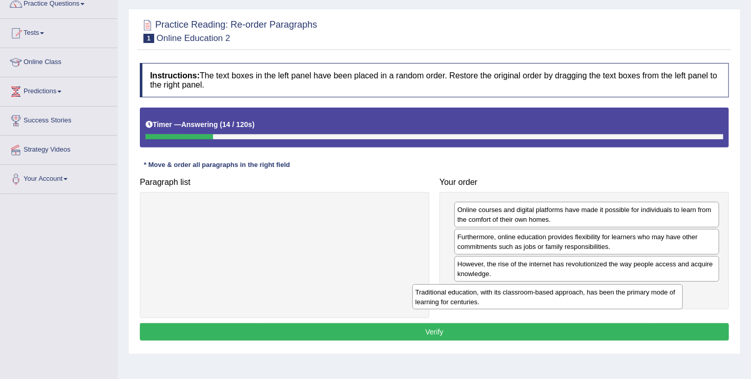
drag, startPoint x: 288, startPoint y: 212, endPoint x: 570, endPoint y: 302, distance: 296.3
click at [570, 302] on div "Traditional education, with its classroom-based approach, has been the primary …" at bounding box center [548, 297] width 271 height 26
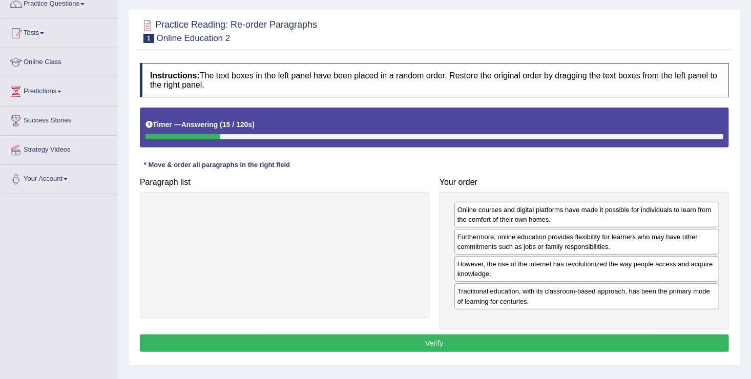
click at [449, 346] on button "Verify" at bounding box center [434, 343] width 589 height 17
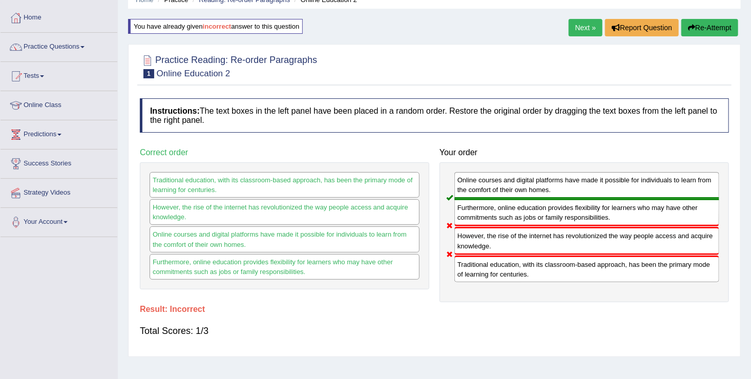
scroll to position [33, 0]
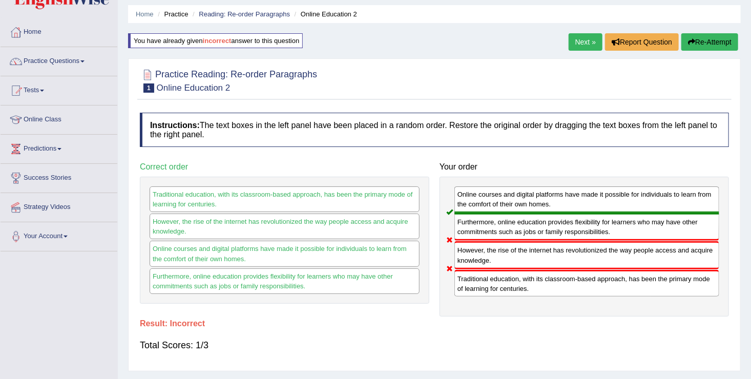
click at [704, 40] on button "Re-Attempt" at bounding box center [710, 41] width 57 height 17
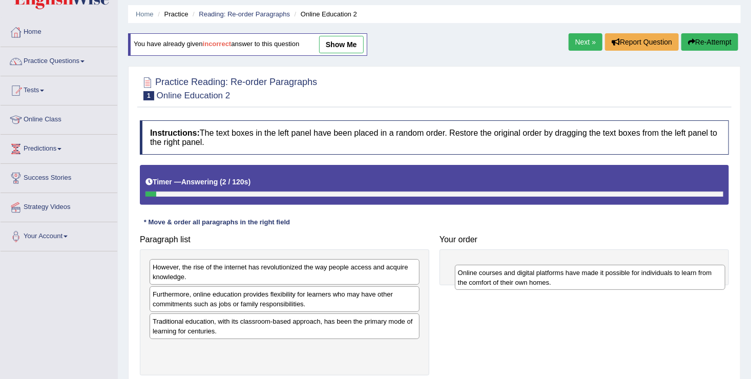
drag, startPoint x: 264, startPoint y: 276, endPoint x: 570, endPoint y: 281, distance: 306.5
click at [570, 281] on div "Online courses and digital platforms have made it possible for individuals to l…" at bounding box center [590, 278] width 271 height 26
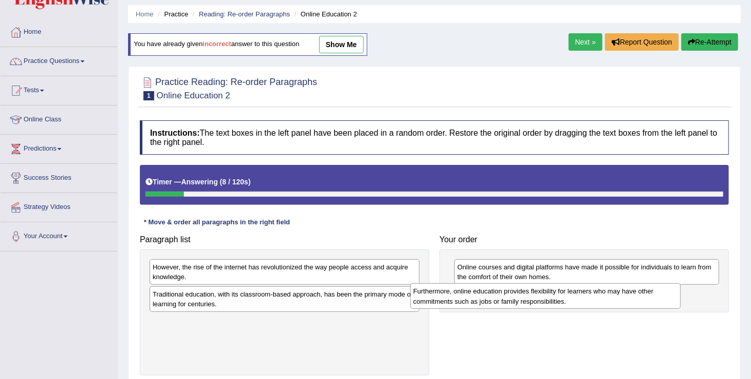
drag, startPoint x: 285, startPoint y: 299, endPoint x: 593, endPoint y: 293, distance: 308.1
click at [593, 293] on div "Furthermore, online education provides flexibility for learners who may have ot…" at bounding box center [546, 296] width 271 height 26
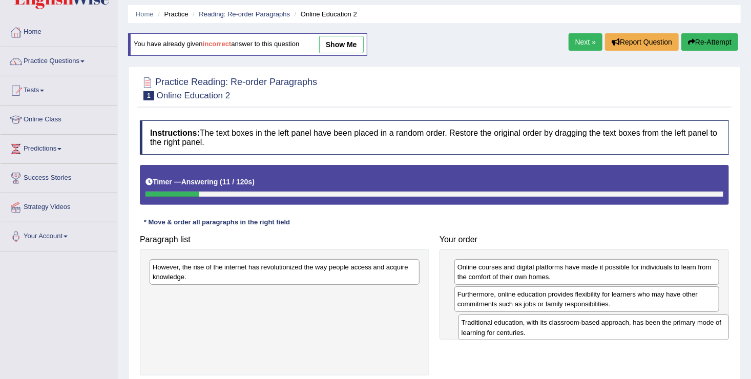
drag, startPoint x: 288, startPoint y: 297, endPoint x: 597, endPoint y: 326, distance: 310.4
click at [597, 326] on div "Traditional education, with its classroom-based approach, has been the primary …" at bounding box center [594, 328] width 271 height 26
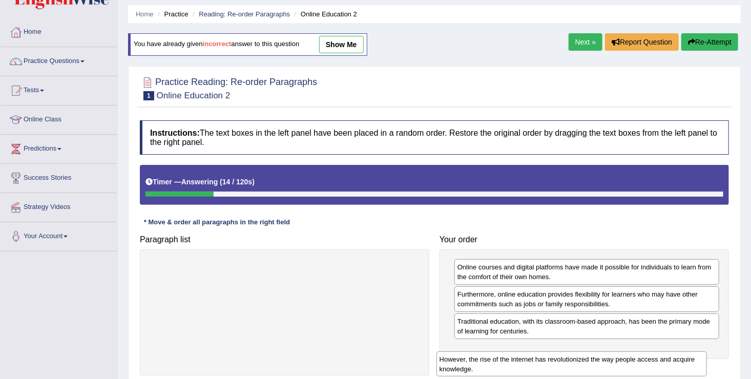
drag, startPoint x: 318, startPoint y: 270, endPoint x: 605, endPoint y: 363, distance: 302.1
click at [605, 363] on div "However, the rise of the internet has revolutionized the way people access and …" at bounding box center [572, 365] width 271 height 26
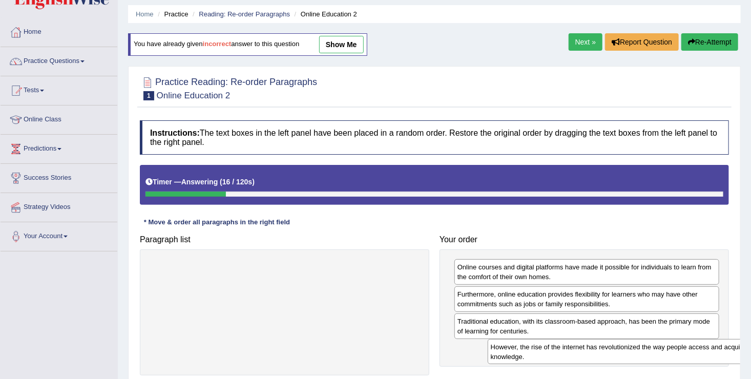
drag, startPoint x: 273, startPoint y: 268, endPoint x: 610, endPoint y: 348, distance: 346.7
click at [610, 348] on div "However, the rise of the internet has revolutionized the way people access and …" at bounding box center [623, 352] width 271 height 26
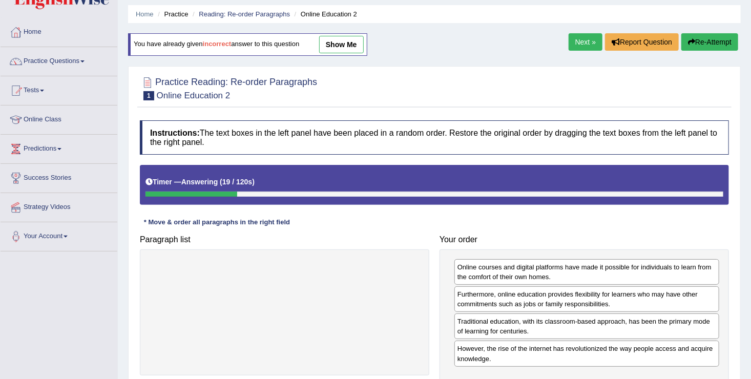
click at [705, 41] on button "Re-Attempt" at bounding box center [710, 41] width 57 height 17
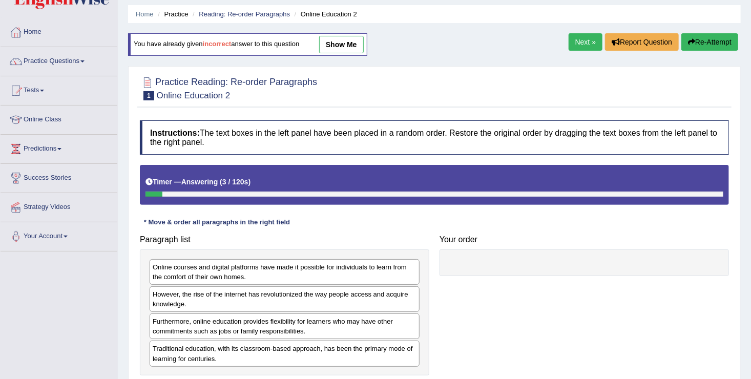
scroll to position [159, 0]
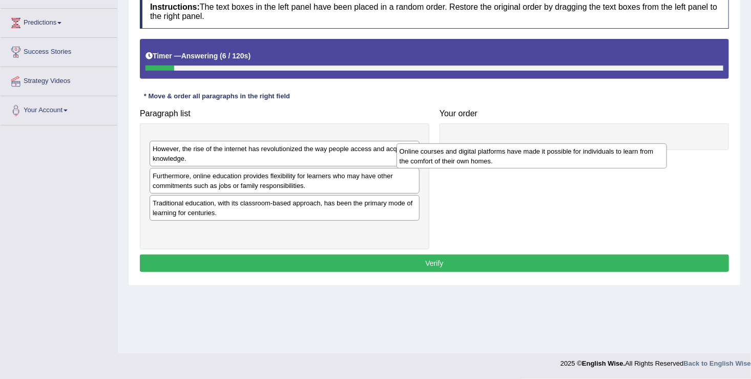
drag, startPoint x: 283, startPoint y: 136, endPoint x: 581, endPoint y: 145, distance: 297.4
click at [581, 145] on div "Online courses and digital platforms have made it possible for individuals to l…" at bounding box center [532, 157] width 271 height 26
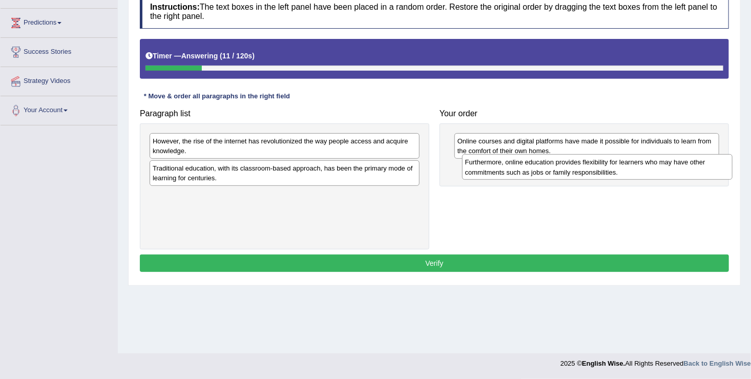
drag, startPoint x: 342, startPoint y: 169, endPoint x: 653, endPoint y: 169, distance: 311.1
click at [653, 169] on div "Furthermore, online education provides flexibility for learners who may have ot…" at bounding box center [597, 167] width 271 height 26
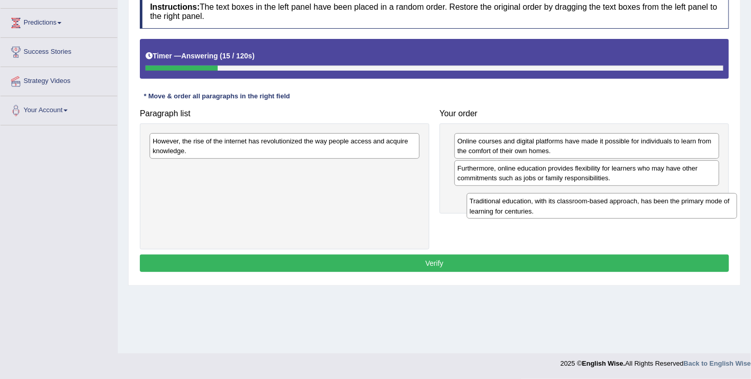
drag, startPoint x: 237, startPoint y: 172, endPoint x: 556, endPoint y: 206, distance: 320.0
click at [556, 206] on div "Traditional education, with its classroom-based approach, has been the primary …" at bounding box center [602, 206] width 271 height 26
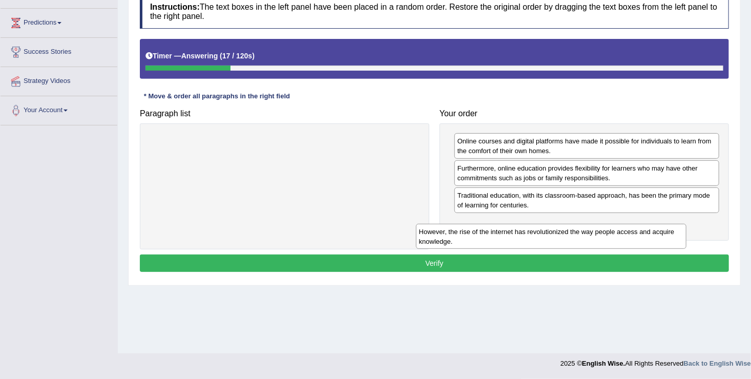
drag, startPoint x: 277, startPoint y: 144, endPoint x: 547, endPoint y: 234, distance: 284.3
click at [547, 234] on div "However, the rise of the internet has revolutionized the way people access and …" at bounding box center [551, 237] width 271 height 26
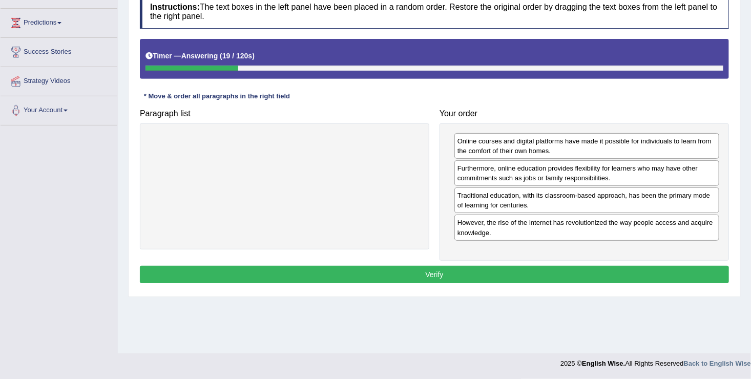
click at [456, 273] on button "Verify" at bounding box center [434, 274] width 589 height 17
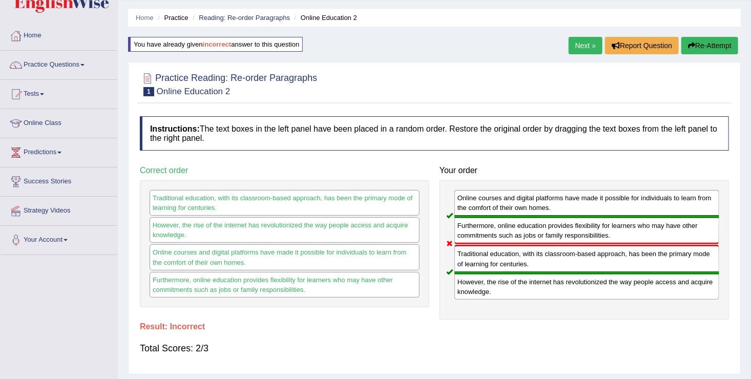
scroll to position [29, 0]
click at [586, 38] on link "Next »" at bounding box center [586, 45] width 34 height 17
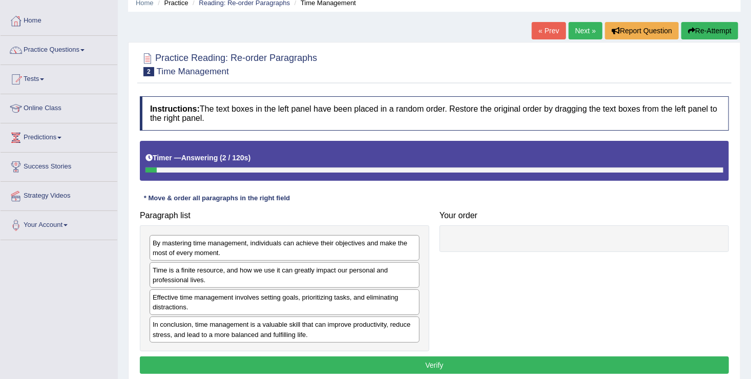
scroll to position [42, 0]
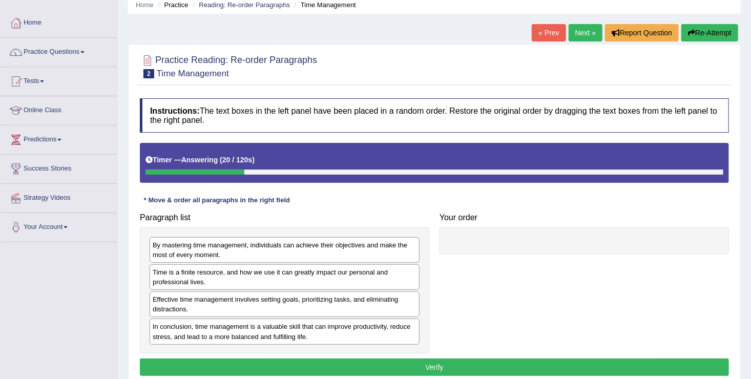
click at [267, 274] on div "Time is a finite resource, and how we use it can greatly impact our personal an…" at bounding box center [285, 277] width 270 height 26
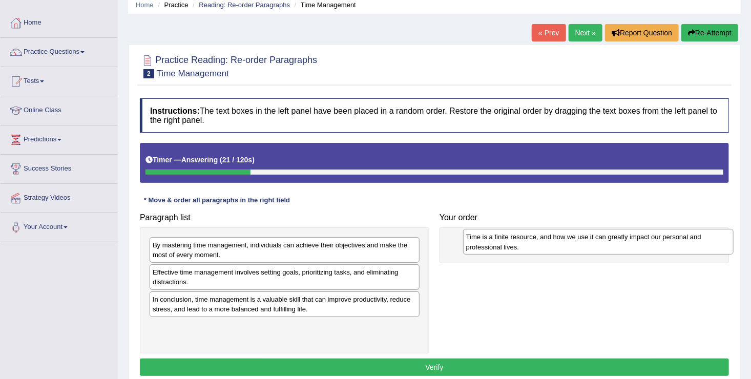
drag, startPoint x: 267, startPoint y: 274, endPoint x: 581, endPoint y: 238, distance: 315.7
click at [581, 238] on div "Time is a finite resource, and how we use it can greatly impact our personal an…" at bounding box center [598, 242] width 271 height 26
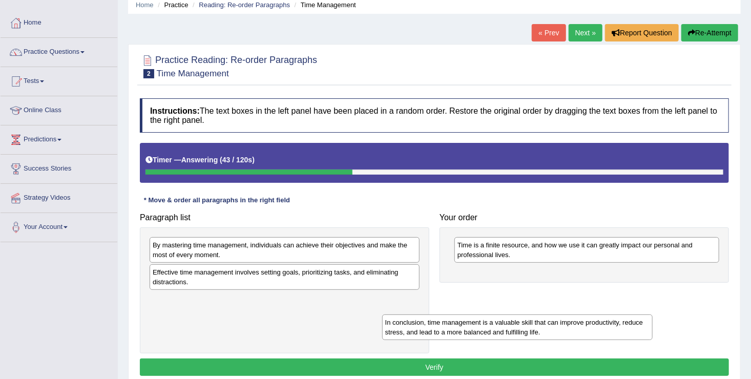
drag, startPoint x: 227, startPoint y: 310, endPoint x: 520, endPoint y: 342, distance: 295.5
click at [520, 340] on div "In conclusion, time management is a valuable skill that can improve productivit…" at bounding box center [517, 328] width 271 height 26
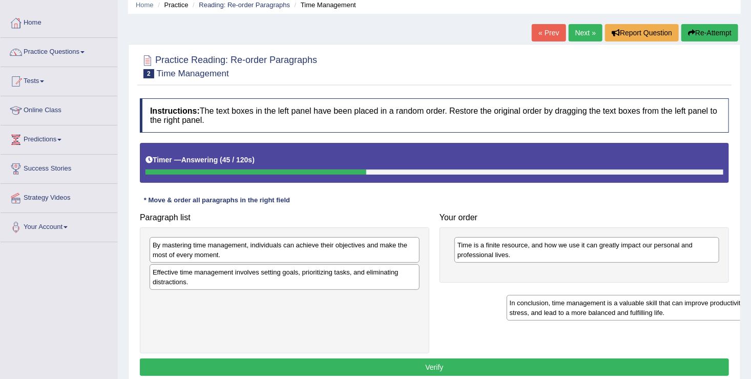
drag, startPoint x: 339, startPoint y: 304, endPoint x: 716, endPoint y: 322, distance: 377.7
click at [716, 321] on div "In conclusion, time management is a valuable skill that can improve productivit…" at bounding box center [642, 308] width 271 height 26
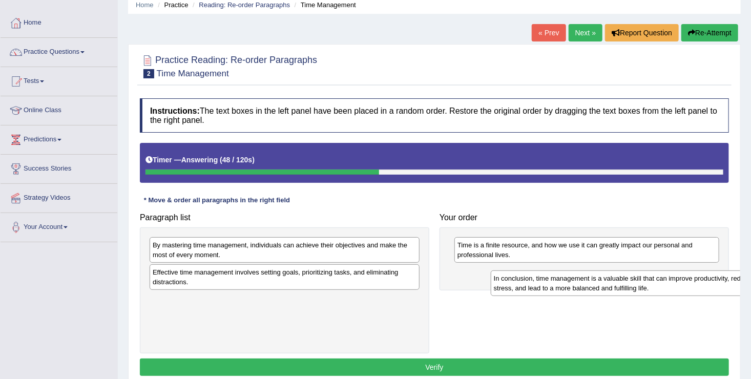
drag, startPoint x: 308, startPoint y: 309, endPoint x: 644, endPoint y: 288, distance: 336.8
click at [644, 288] on div "In conclusion, time management is a valuable skill that can improve productivit…" at bounding box center [626, 284] width 271 height 26
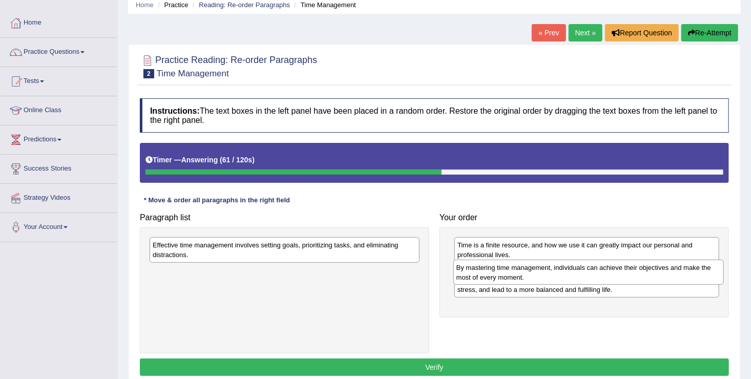
drag, startPoint x: 161, startPoint y: 250, endPoint x: 464, endPoint y: 272, distance: 304.2
click at [464, 272] on div "By mastering time management, individuals can achieve their objectives and make…" at bounding box center [589, 273] width 271 height 26
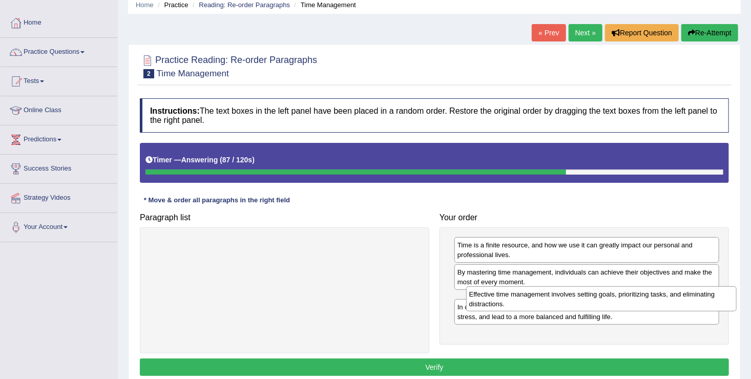
drag, startPoint x: 245, startPoint y: 248, endPoint x: 560, endPoint y: 297, distance: 319.0
click at [560, 297] on div "Effective time management involves setting goals, prioritizing tasks, and elimi…" at bounding box center [601, 300] width 271 height 26
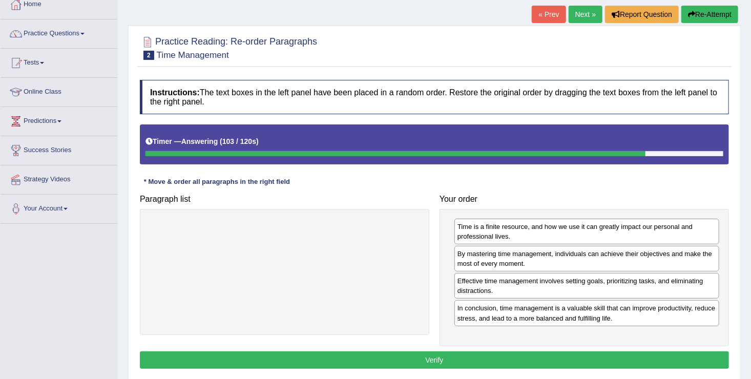
scroll to position [61, 0]
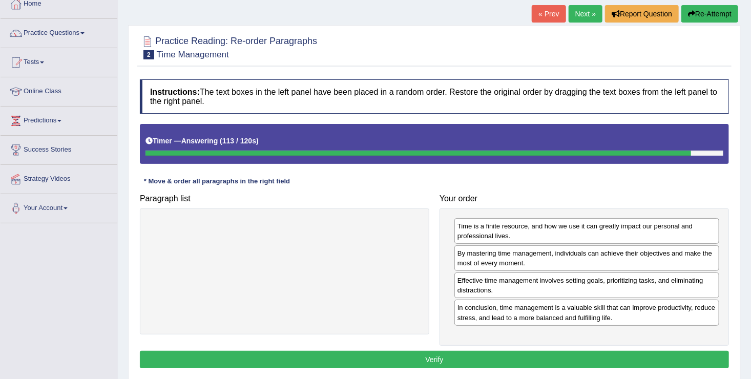
click at [461, 361] on button "Verify" at bounding box center [434, 359] width 589 height 17
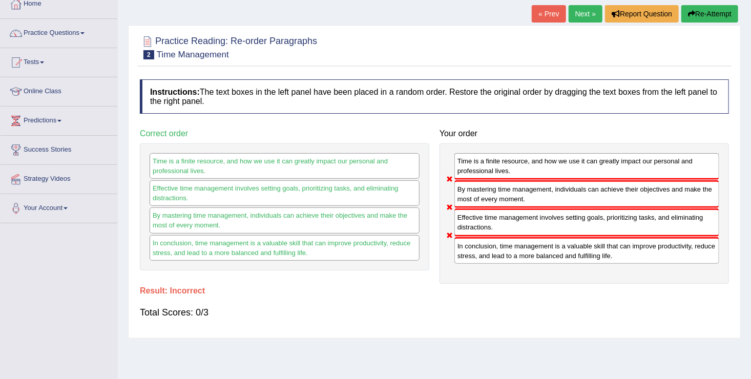
click at [700, 12] on button "Re-Attempt" at bounding box center [710, 13] width 57 height 17
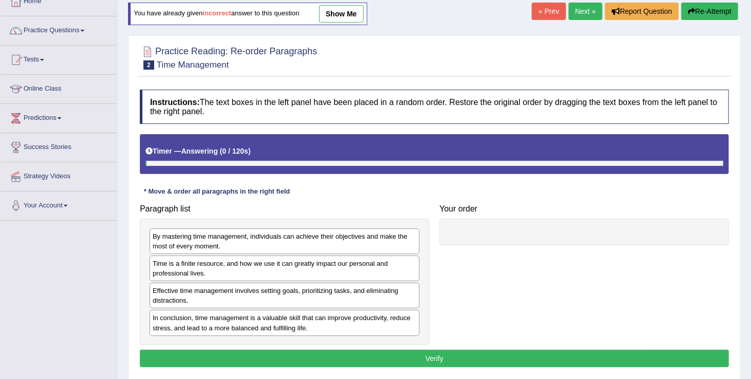
scroll to position [61, 0]
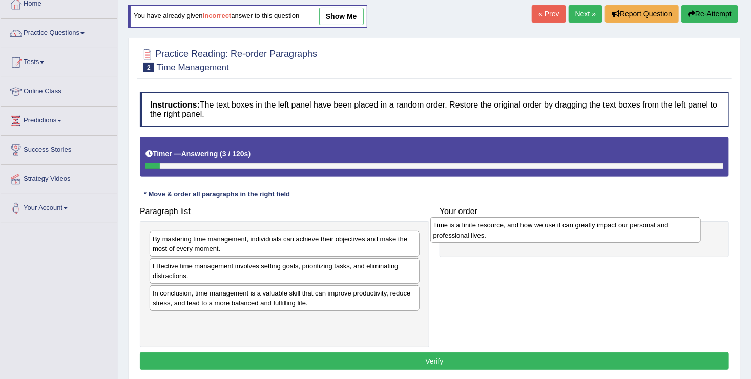
drag, startPoint x: 300, startPoint y: 271, endPoint x: 585, endPoint y: 236, distance: 287.1
click at [585, 236] on div "Time is a finite resource, and how we use it can greatly impact our personal an…" at bounding box center [566, 230] width 271 height 26
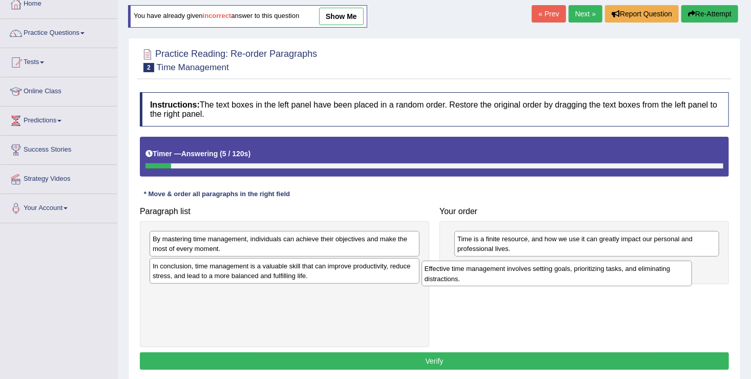
drag, startPoint x: 290, startPoint y: 270, endPoint x: 569, endPoint y: 275, distance: 279.4
click at [569, 275] on div "Effective time management involves setting goals, prioritizing tasks, and elimi…" at bounding box center [557, 274] width 271 height 26
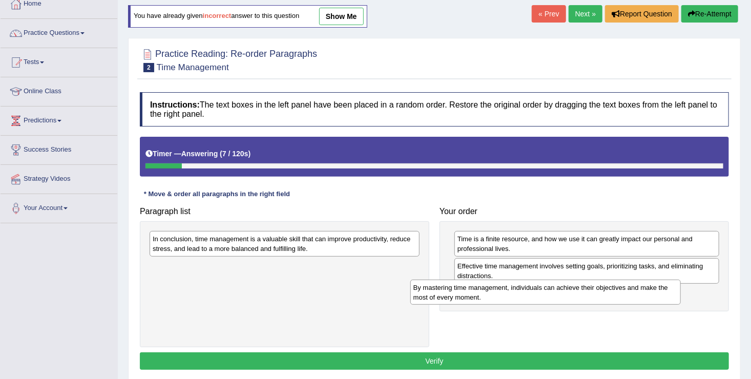
drag, startPoint x: 332, startPoint y: 241, endPoint x: 603, endPoint y: 292, distance: 275.9
click at [603, 292] on div "By mastering time management, individuals can achieve their objectives and make…" at bounding box center [546, 293] width 271 height 26
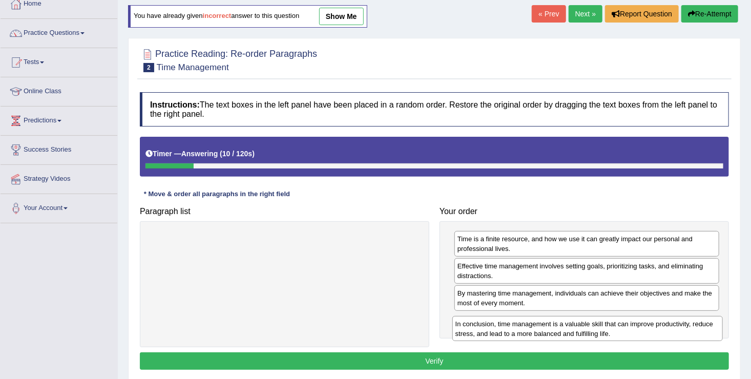
drag, startPoint x: 339, startPoint y: 239, endPoint x: 642, endPoint y: 324, distance: 315.1
click at [642, 324] on div "In conclusion, time management is a valuable skill that can improve productivit…" at bounding box center [588, 329] width 271 height 26
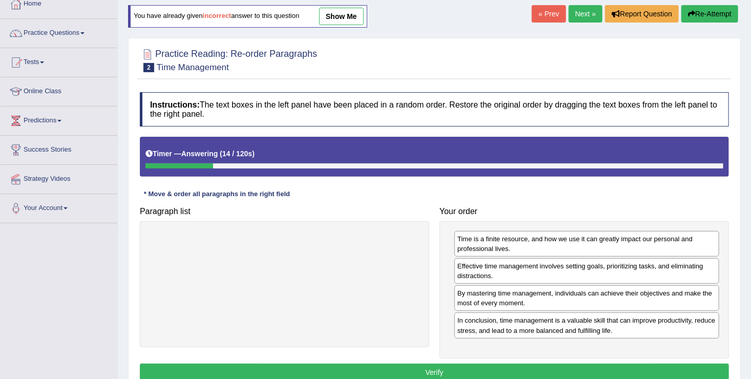
click at [468, 375] on button "Verify" at bounding box center [434, 372] width 589 height 17
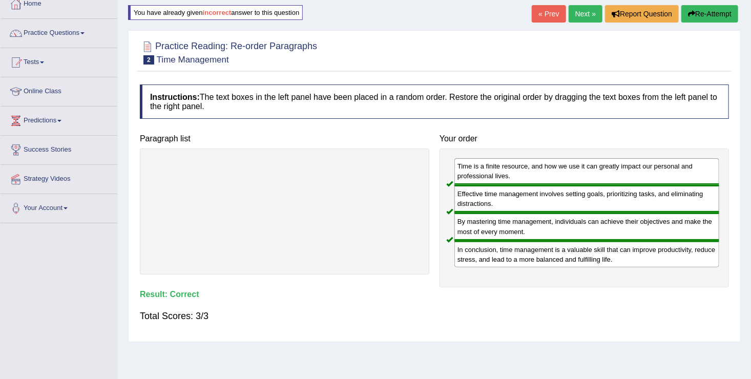
click at [583, 11] on link "Next »" at bounding box center [586, 13] width 34 height 17
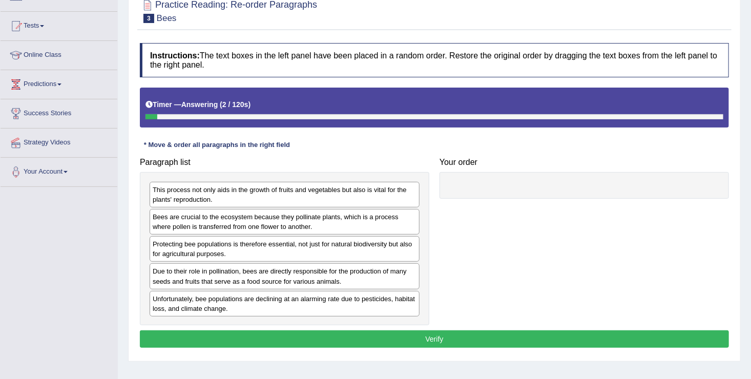
scroll to position [98, 0]
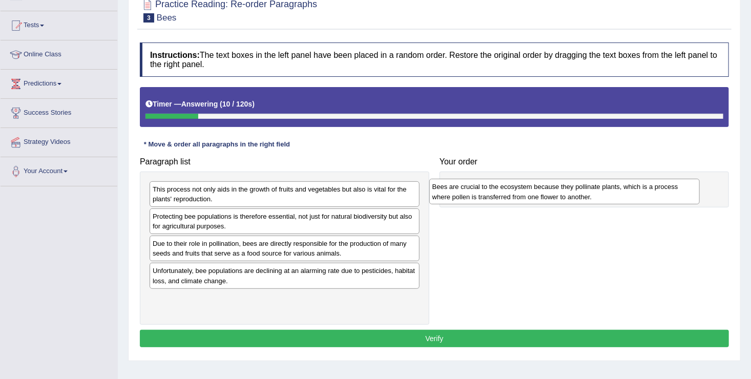
drag, startPoint x: 198, startPoint y: 220, endPoint x: 478, endPoint y: 191, distance: 281.4
click at [478, 191] on div "Bees are crucial to the ecosystem because they pollinate plants, which is a pro…" at bounding box center [564, 192] width 271 height 26
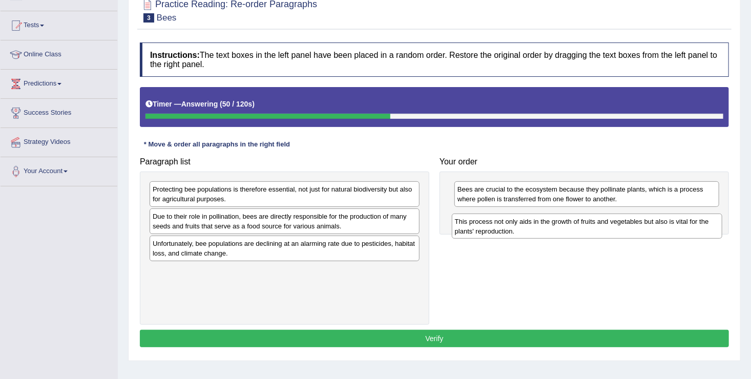
drag, startPoint x: 199, startPoint y: 198, endPoint x: 493, endPoint y: 223, distance: 294.8
click at [493, 223] on div "This process not only aids in the growth of fruits and vegetables but also is v…" at bounding box center [587, 227] width 271 height 26
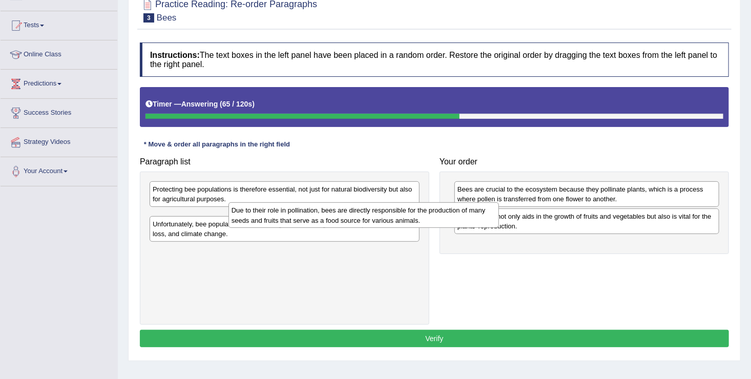
drag, startPoint x: 301, startPoint y: 228, endPoint x: 446, endPoint y: 226, distance: 144.5
click at [446, 226] on div "Due to their role in pollination, bees are directly responsible for the product…" at bounding box center [364, 215] width 271 height 26
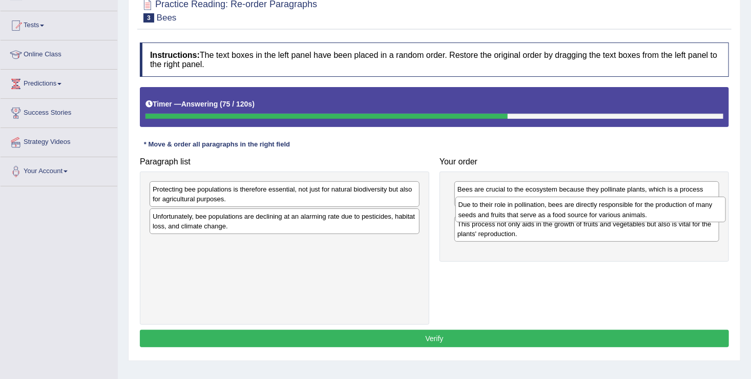
drag, startPoint x: 169, startPoint y: 217, endPoint x: 475, endPoint y: 207, distance: 306.2
click at [475, 207] on div "Due to their role in pollination, bees are directly responsible for the product…" at bounding box center [591, 210] width 271 height 26
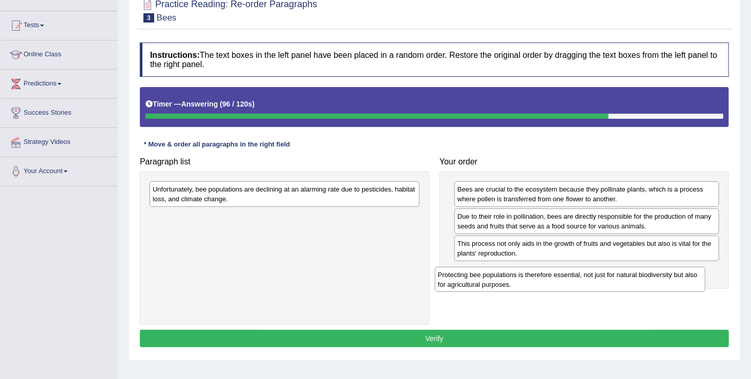
drag, startPoint x: 239, startPoint y: 181, endPoint x: 547, endPoint y: 267, distance: 319.2
click at [547, 267] on div "Protecting bee populations is therefore essential, not just for natural biodive…" at bounding box center [570, 280] width 271 height 26
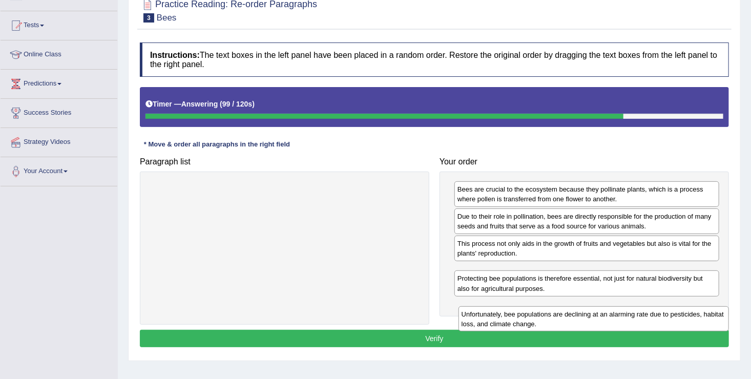
drag, startPoint x: 198, startPoint y: 185, endPoint x: 508, endPoint y: 308, distance: 334.3
click at [508, 308] on div "Unfortunately, bee populations are declining at an alarming rate due to pestici…" at bounding box center [594, 319] width 271 height 26
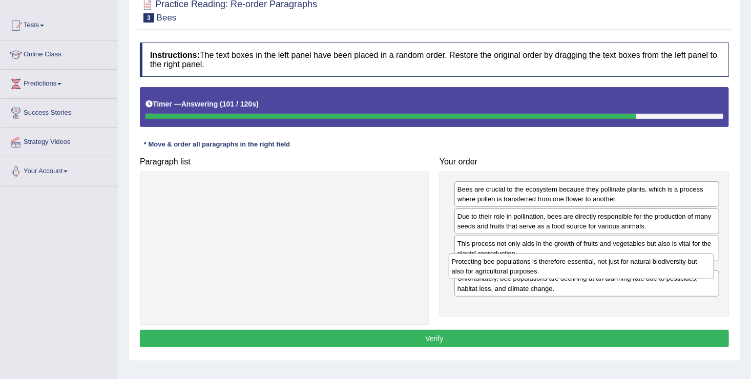
drag, startPoint x: 497, startPoint y: 305, endPoint x: 492, endPoint y: 270, distance: 36.3
click at [492, 270] on div "Protecting bee populations is therefore essential, not just for natural biodive…" at bounding box center [581, 267] width 265 height 26
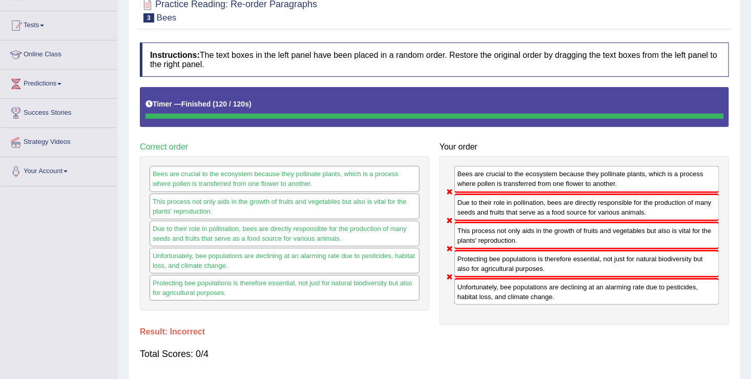
drag, startPoint x: 590, startPoint y: 244, endPoint x: 592, endPoint y: 208, distance: 36.9
click at [592, 208] on div "Bees are crucial to the ecosystem because they pollinate plants, which is a pro…" at bounding box center [585, 240] width 290 height 169
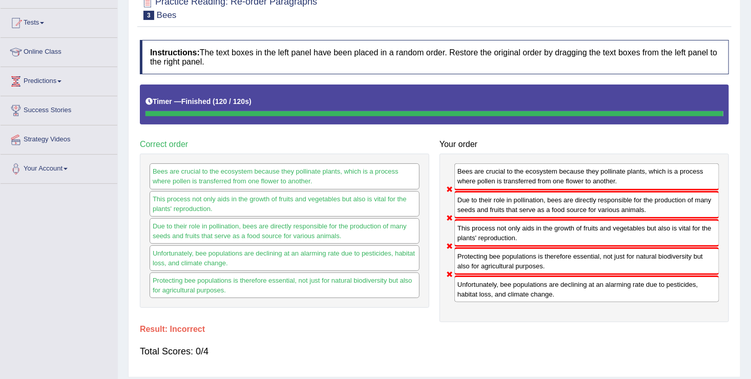
scroll to position [0, 0]
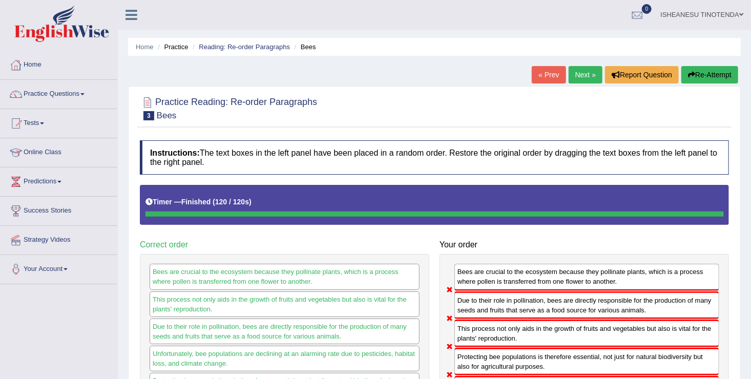
click at [706, 71] on button "Re-Attempt" at bounding box center [710, 74] width 57 height 17
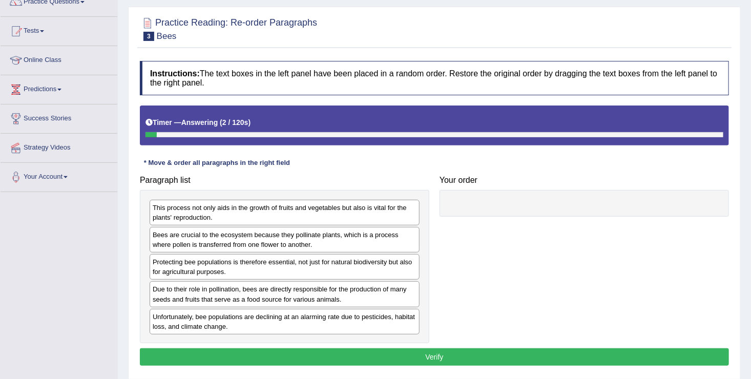
scroll to position [96, 0]
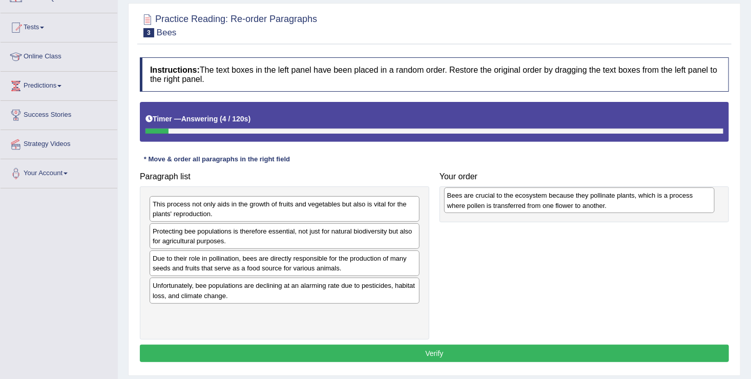
drag, startPoint x: 268, startPoint y: 239, endPoint x: 564, endPoint y: 204, distance: 298.3
click at [564, 204] on div "Bees are crucial to the ecosystem because they pollinate plants, which is a pro…" at bounding box center [579, 201] width 271 height 26
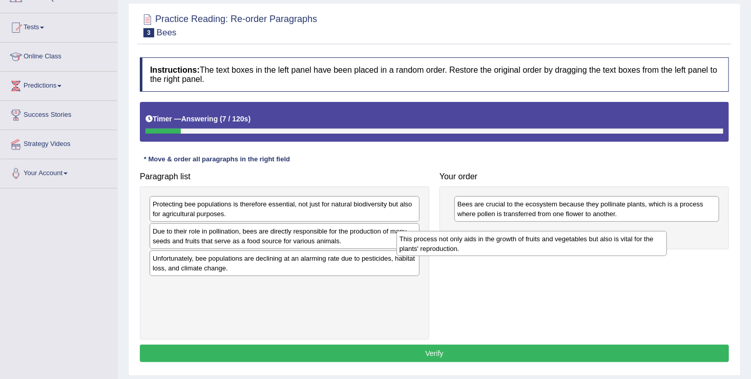
drag, startPoint x: 278, startPoint y: 205, endPoint x: 559, endPoint y: 241, distance: 283.2
click at [559, 241] on div "This process not only aids in the growth of fruits and vegetables but also is v…" at bounding box center [532, 244] width 271 height 26
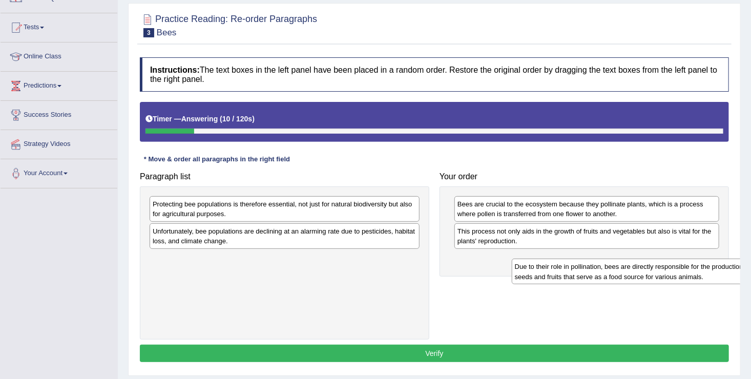
drag, startPoint x: 258, startPoint y: 229, endPoint x: 598, endPoint y: 260, distance: 340.7
click at [598, 260] on div "Due to their role in pollination, bees are directly responsible for the product…" at bounding box center [647, 272] width 271 height 26
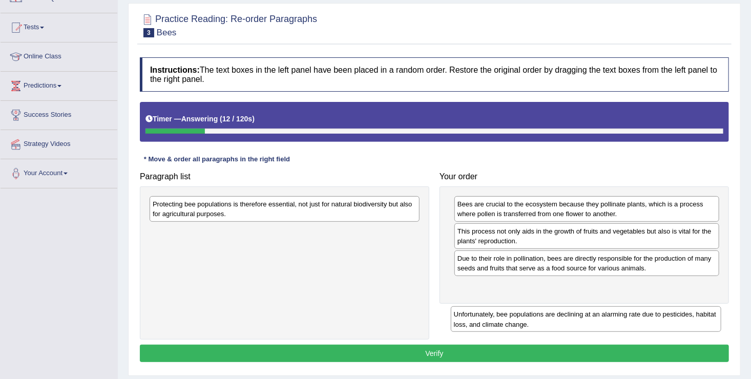
drag, startPoint x: 316, startPoint y: 230, endPoint x: 629, endPoint y: 309, distance: 322.9
click at [629, 309] on div "Unfortunately, bee populations are declining at an alarming rate due to pestici…" at bounding box center [586, 319] width 271 height 26
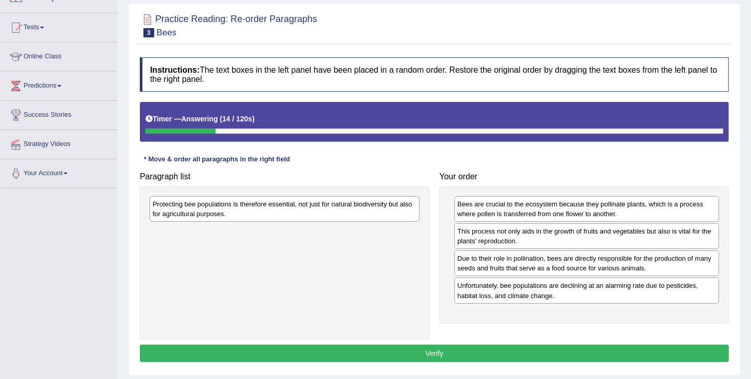
drag, startPoint x: 285, startPoint y: 194, endPoint x: 300, endPoint y: 199, distance: 15.6
click at [300, 199] on div "Protecting bee populations is therefore essential, not just for natural biodive…" at bounding box center [285, 263] width 290 height 153
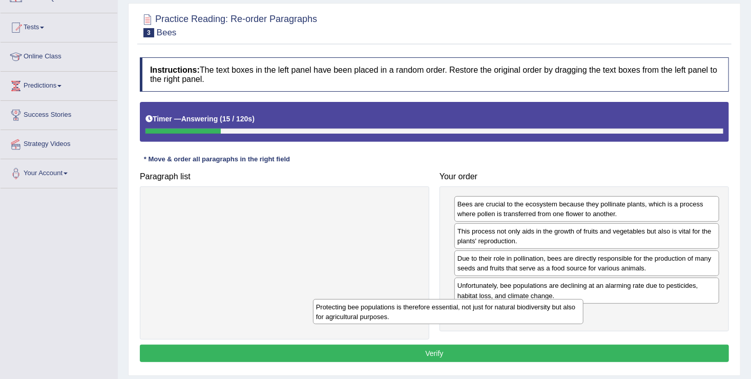
drag, startPoint x: 300, startPoint y: 199, endPoint x: 534, endPoint y: 295, distance: 252.1
click at [534, 299] on div "Protecting bee populations is therefore essential, not just for natural biodive…" at bounding box center [448, 312] width 271 height 26
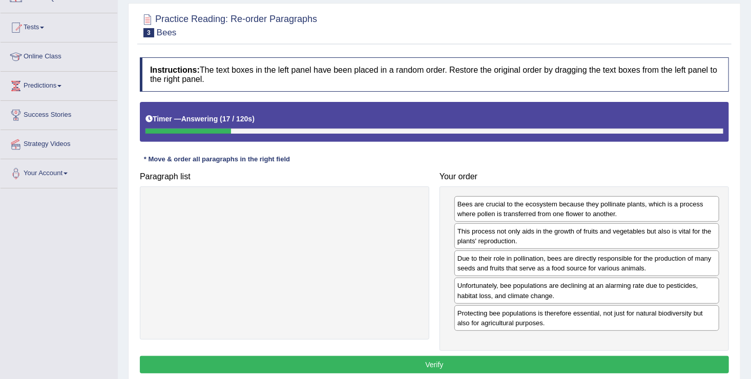
click at [400, 356] on button "Verify" at bounding box center [434, 364] width 589 height 17
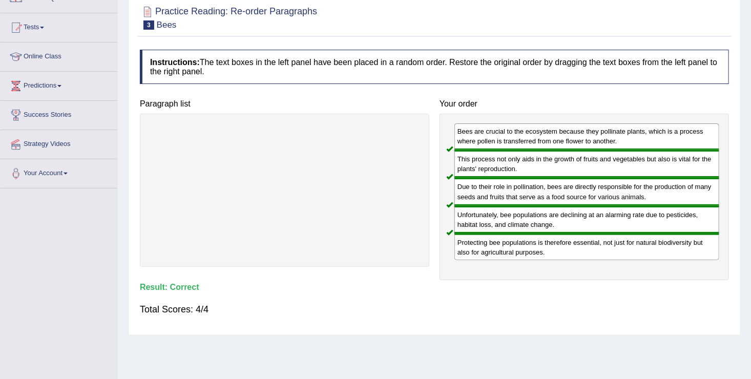
scroll to position [0, 0]
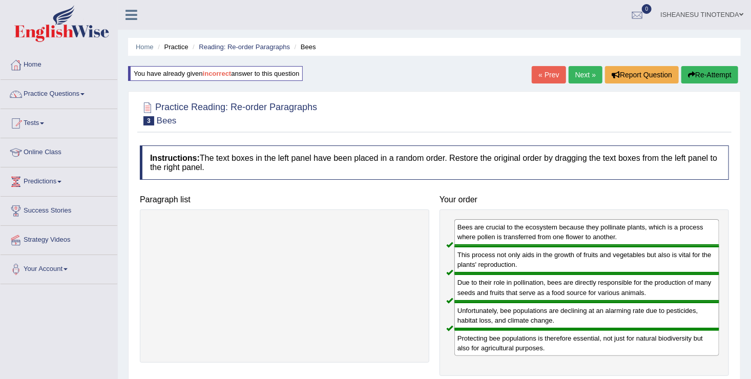
click at [582, 71] on link "Next »" at bounding box center [586, 74] width 34 height 17
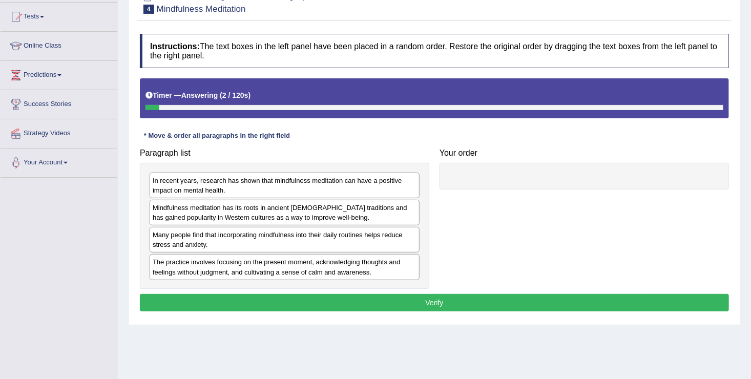
scroll to position [108, 0]
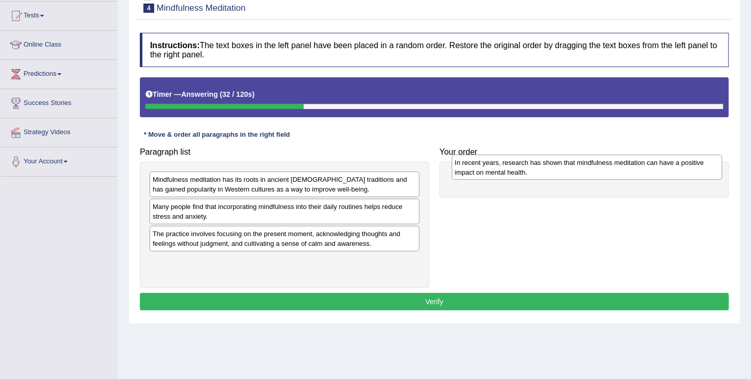
drag, startPoint x: 191, startPoint y: 185, endPoint x: 492, endPoint y: 169, distance: 300.8
click at [492, 169] on div "In recent years, research has shown that mindfulness meditation can have a posi…" at bounding box center [587, 168] width 271 height 26
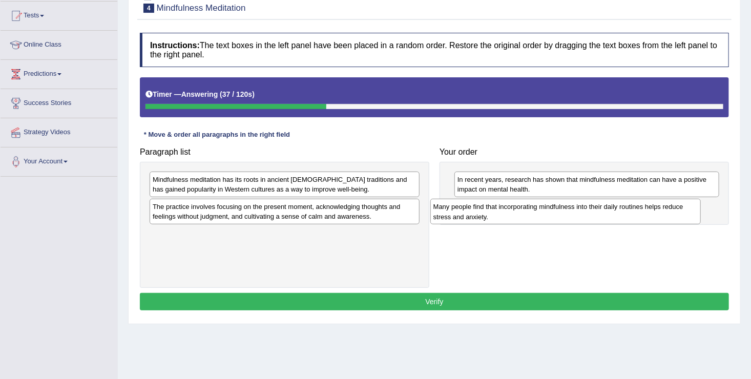
drag, startPoint x: 234, startPoint y: 212, endPoint x: 523, endPoint y: 215, distance: 288.6
click at [523, 215] on div "Many people find that incorporating mindfulness into their daily routines helps…" at bounding box center [566, 212] width 271 height 26
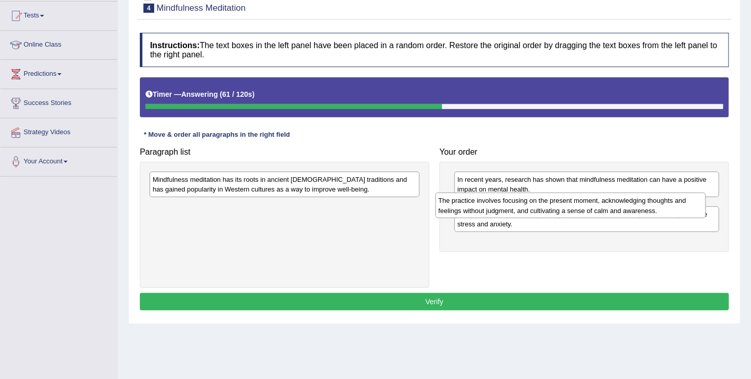
drag, startPoint x: 267, startPoint y: 216, endPoint x: 558, endPoint y: 211, distance: 291.7
click at [558, 211] on div "The practice involves focusing on the present moment, acknowledging thoughts an…" at bounding box center [571, 206] width 271 height 26
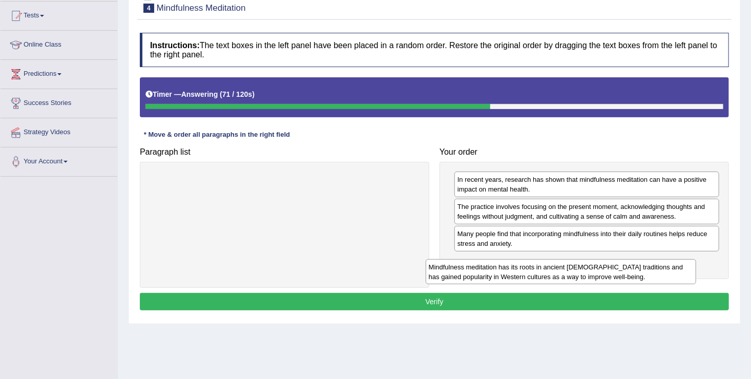
drag, startPoint x: 292, startPoint y: 184, endPoint x: 589, endPoint y: 273, distance: 309.7
click at [589, 273] on div "Mindfulness meditation has its roots in ancient [DEMOGRAPHIC_DATA] traditions a…" at bounding box center [561, 272] width 271 height 26
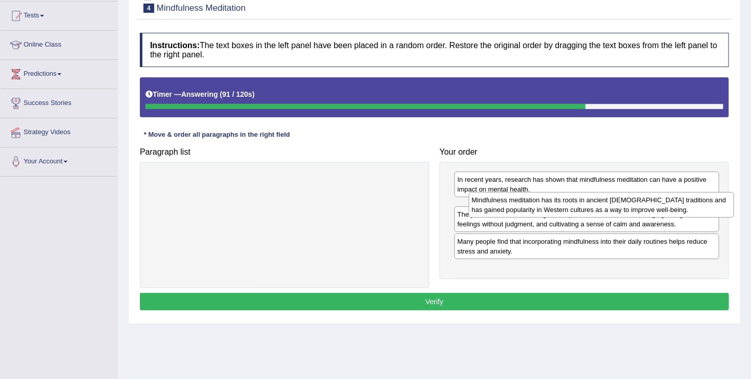
drag, startPoint x: 488, startPoint y: 267, endPoint x: 502, endPoint y: 208, distance: 60.4
click at [502, 208] on div "Mindfulness meditation has its roots in ancient [DEMOGRAPHIC_DATA] traditions a…" at bounding box center [601, 205] width 265 height 26
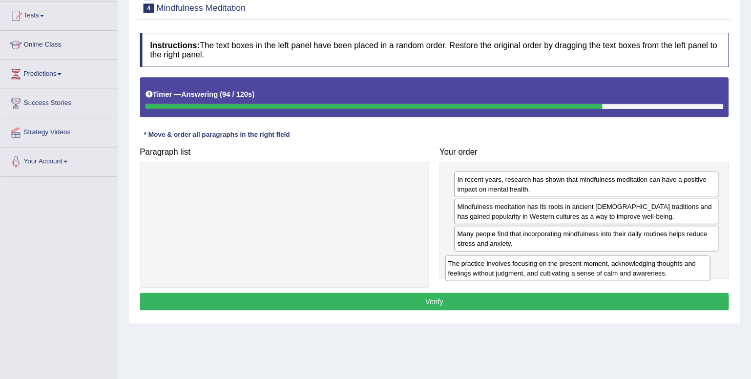
drag, startPoint x: 509, startPoint y: 240, endPoint x: 501, endPoint y: 271, distance: 31.7
click at [501, 271] on div "The practice involves focusing on the present moment, acknowledging thoughts an…" at bounding box center [577, 269] width 265 height 26
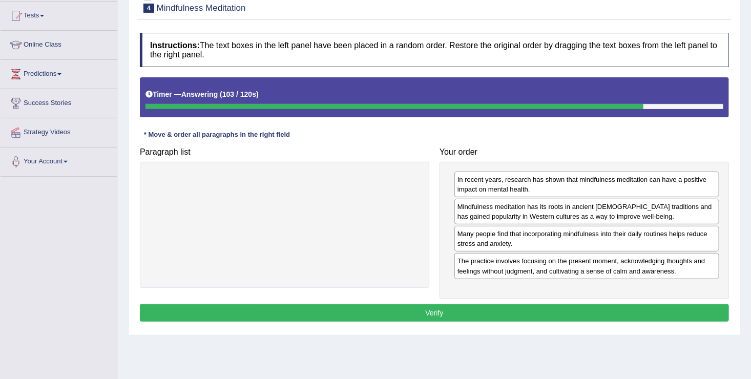
click at [523, 310] on button "Verify" at bounding box center [434, 312] width 589 height 17
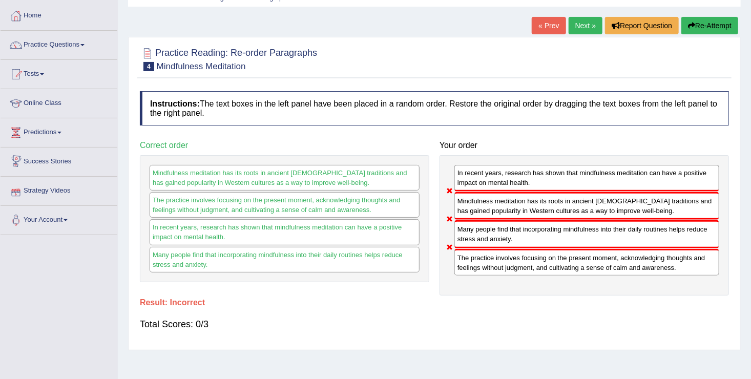
scroll to position [0, 0]
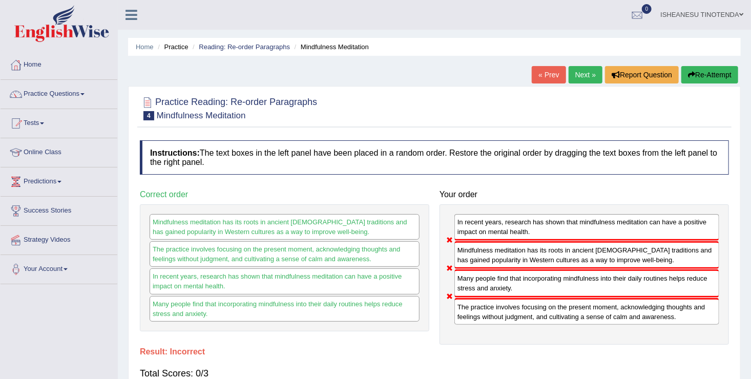
click at [578, 72] on link "Next »" at bounding box center [586, 74] width 34 height 17
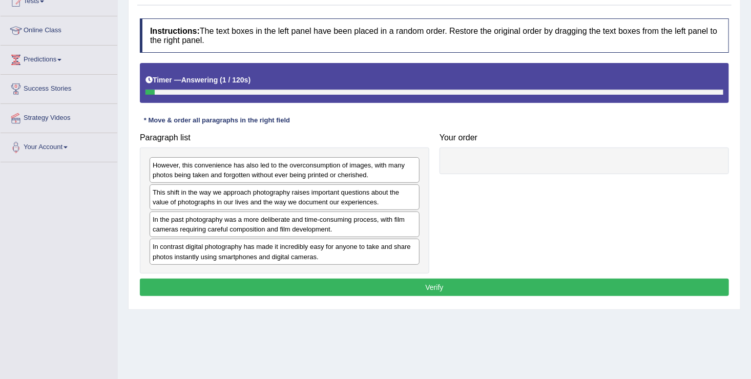
scroll to position [123, 0]
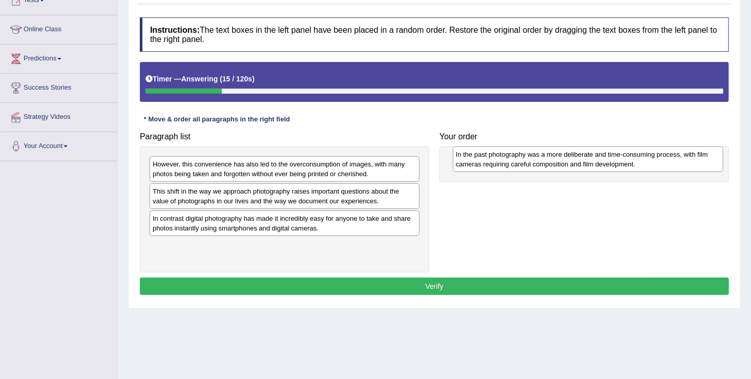
drag, startPoint x: 207, startPoint y: 223, endPoint x: 499, endPoint y: 165, distance: 297.9
click at [499, 165] on div "In the past photography was a more deliberate and time-consuming process, with …" at bounding box center [588, 160] width 271 height 26
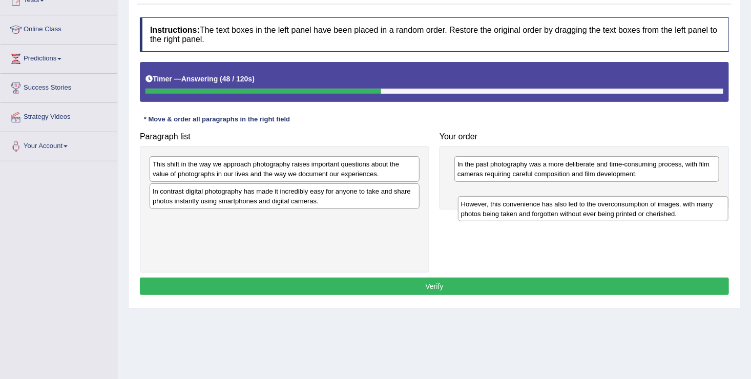
drag, startPoint x: 266, startPoint y: 165, endPoint x: 576, endPoint y: 204, distance: 312.1
click at [576, 204] on div "However, this convenience has also led to the overconsumption of images, with m…" at bounding box center [593, 209] width 271 height 26
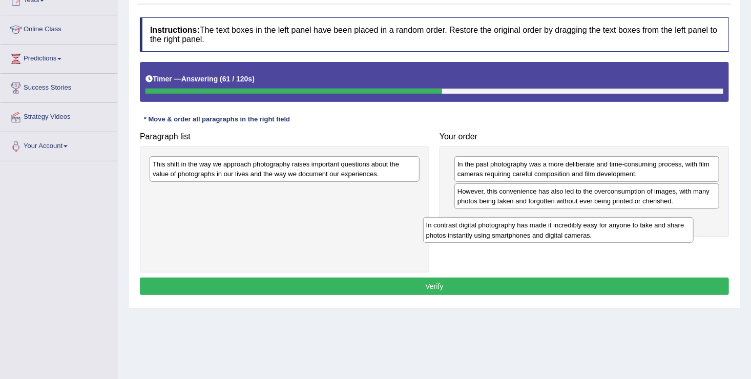
drag, startPoint x: 314, startPoint y: 194, endPoint x: 590, endPoint y: 228, distance: 277.8
click at [590, 228] on div "In contrast digital photography has made it incredibly easy for anyone to take …" at bounding box center [558, 230] width 271 height 26
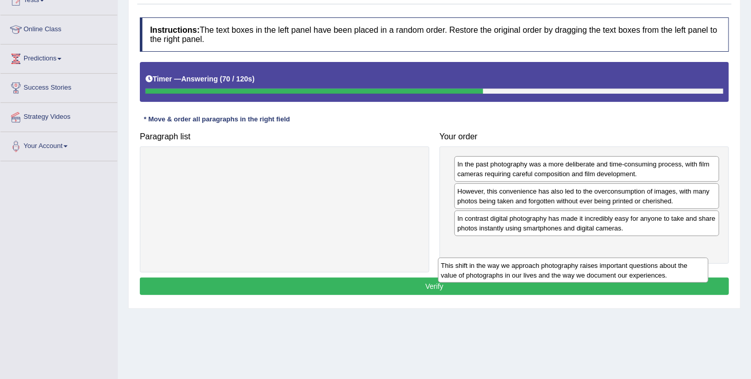
drag, startPoint x: 231, startPoint y: 164, endPoint x: 520, endPoint y: 263, distance: 305.7
click at [520, 263] on div "This shift in the way we approach photography raises important questions about …" at bounding box center [573, 271] width 271 height 26
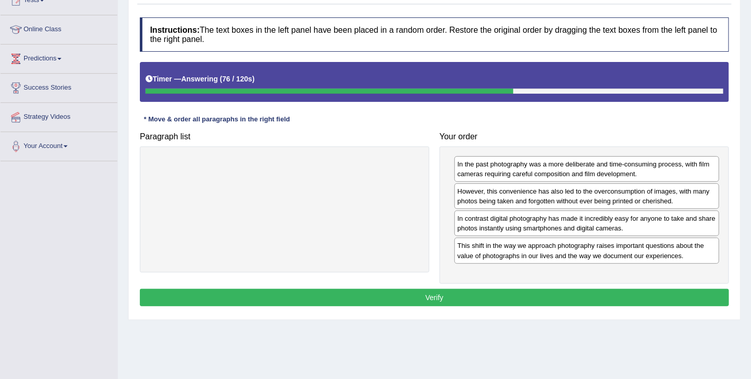
click at [465, 294] on button "Verify" at bounding box center [434, 297] width 589 height 17
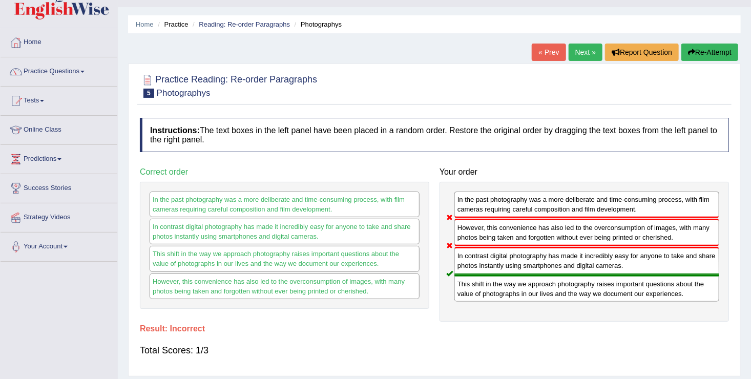
scroll to position [22, 0]
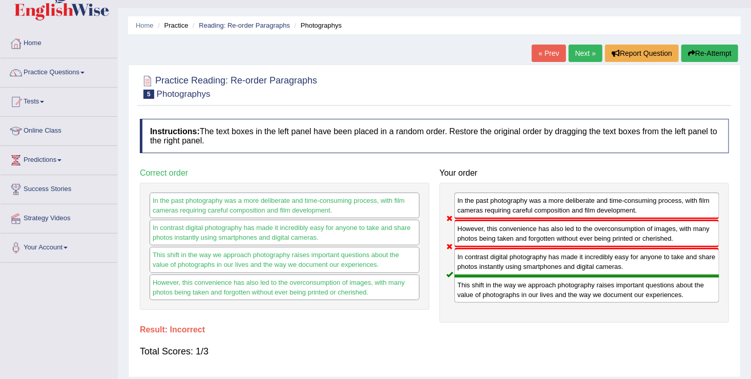
click at [584, 53] on link "Next »" at bounding box center [586, 53] width 34 height 17
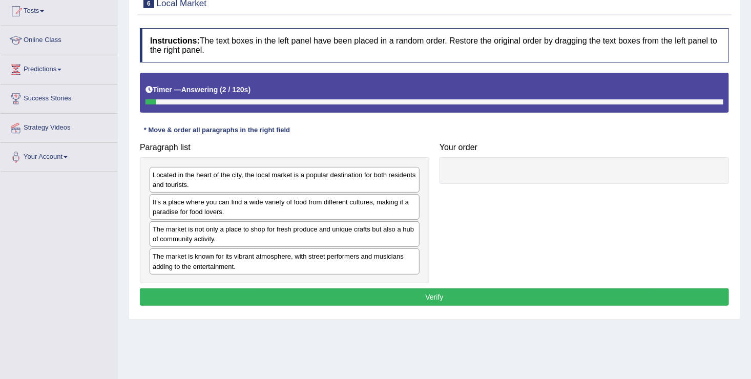
scroll to position [113, 0]
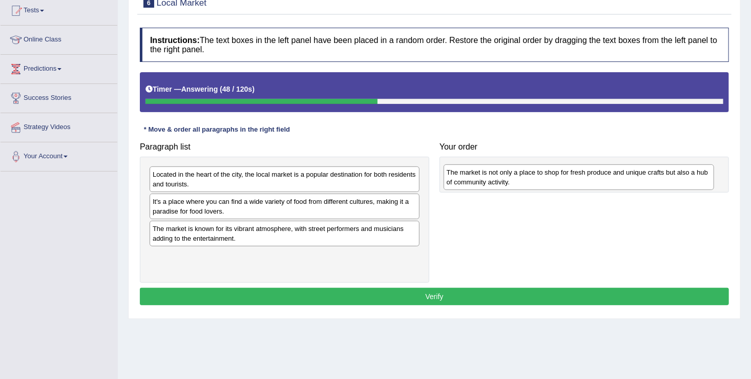
drag, startPoint x: 240, startPoint y: 228, endPoint x: 528, endPoint y: 174, distance: 293.0
click at [528, 174] on div "The market is not only a place to shop for fresh produce and unique crafts but …" at bounding box center [579, 178] width 271 height 26
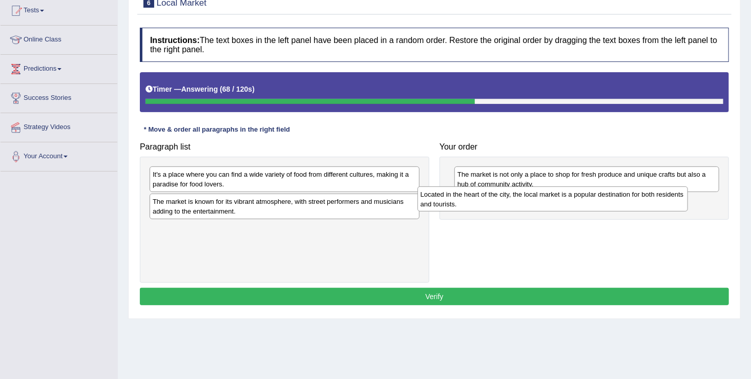
drag, startPoint x: 230, startPoint y: 172, endPoint x: 498, endPoint y: 193, distance: 268.8
click at [498, 193] on div "Located in the heart of the city, the local market is a popular destination for…" at bounding box center [553, 200] width 271 height 26
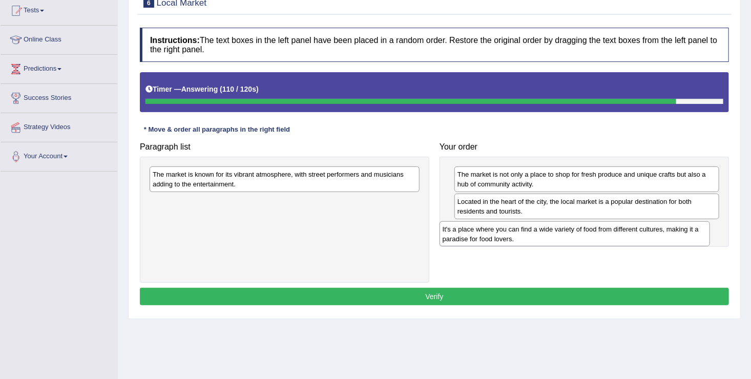
drag, startPoint x: 247, startPoint y: 183, endPoint x: 537, endPoint y: 238, distance: 295.7
click at [537, 238] on div "It's a place where you can find a wide variety of food from different cultures,…" at bounding box center [575, 234] width 271 height 26
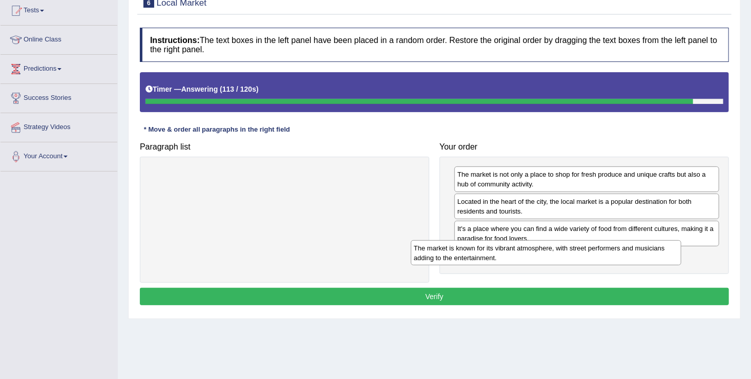
drag, startPoint x: 278, startPoint y: 182, endPoint x: 554, endPoint y: 257, distance: 285.2
click at [554, 257] on div "The market is known for its vibrant atmosphere, with street performers and musi…" at bounding box center [546, 253] width 271 height 26
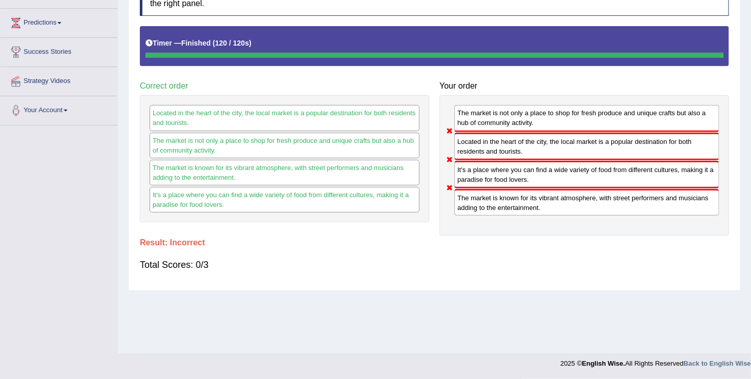
scroll to position [0, 0]
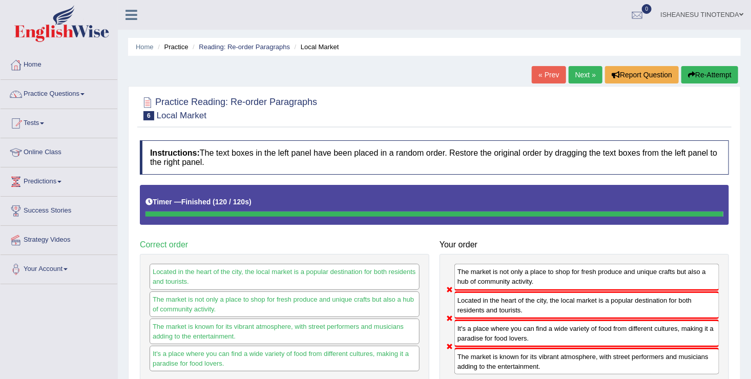
click at [575, 76] on link "Next »" at bounding box center [586, 74] width 34 height 17
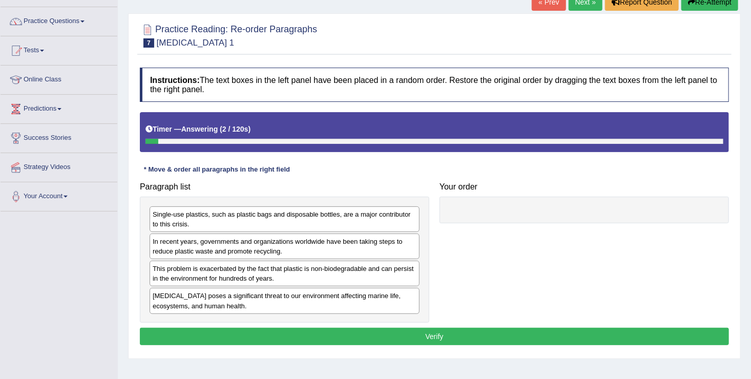
scroll to position [73, 0]
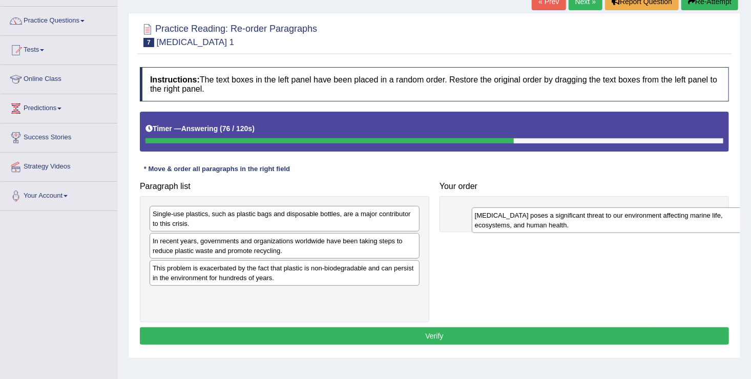
drag, startPoint x: 215, startPoint y: 305, endPoint x: 533, endPoint y: 225, distance: 328.3
click at [533, 225] on div "[MEDICAL_DATA] poses a significant threat to our environment affecting marine l…" at bounding box center [607, 221] width 271 height 26
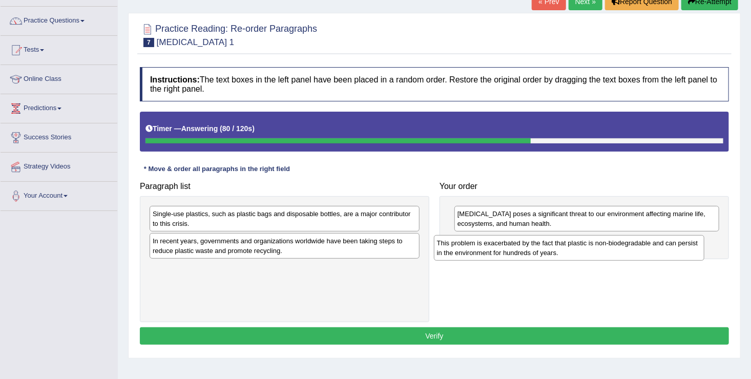
drag, startPoint x: 207, startPoint y: 276, endPoint x: 491, endPoint y: 252, distance: 285.5
click at [491, 252] on div "This problem is exacerbated by the fact that plastic is non-biodegradable and c…" at bounding box center [569, 248] width 271 height 26
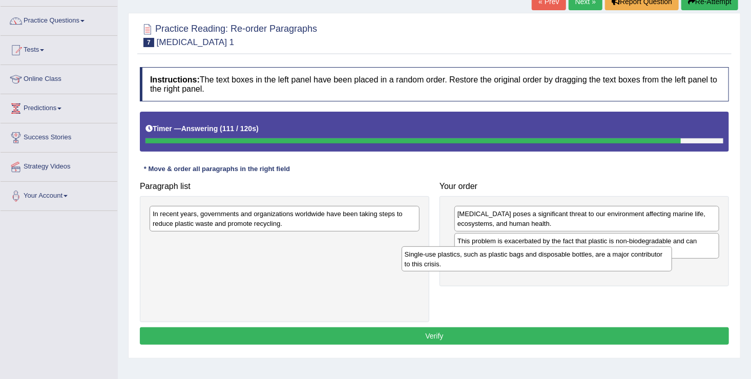
drag, startPoint x: 201, startPoint y: 214, endPoint x: 468, endPoint y: 252, distance: 269.1
click at [468, 252] on div "Single-use plastics, such as plastic bags and disposable bottles, are a major c…" at bounding box center [537, 260] width 271 height 26
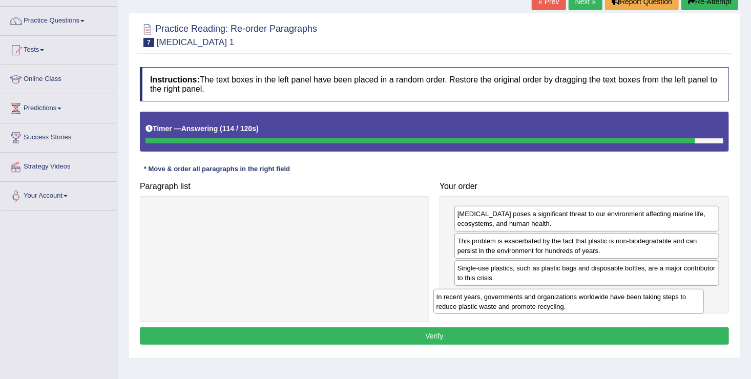
drag, startPoint x: 321, startPoint y: 209, endPoint x: 605, endPoint y: 293, distance: 296.0
click at [605, 293] on div "In recent years, governments and organizations worldwide have been taking steps…" at bounding box center [569, 302] width 271 height 26
